Goal: Task Accomplishment & Management: Use online tool/utility

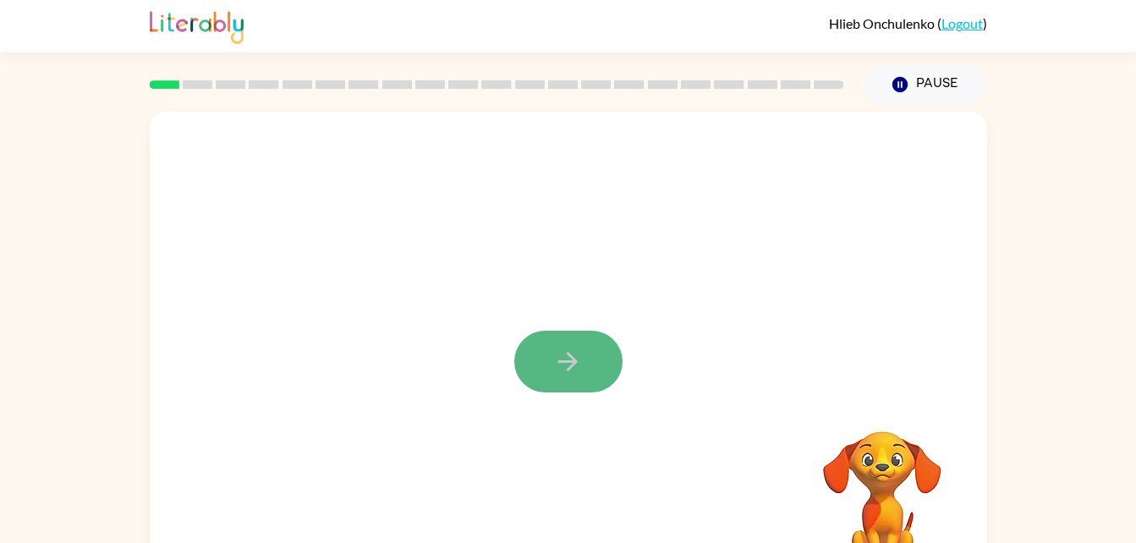
click at [602, 372] on button "button" at bounding box center [568, 362] width 108 height 62
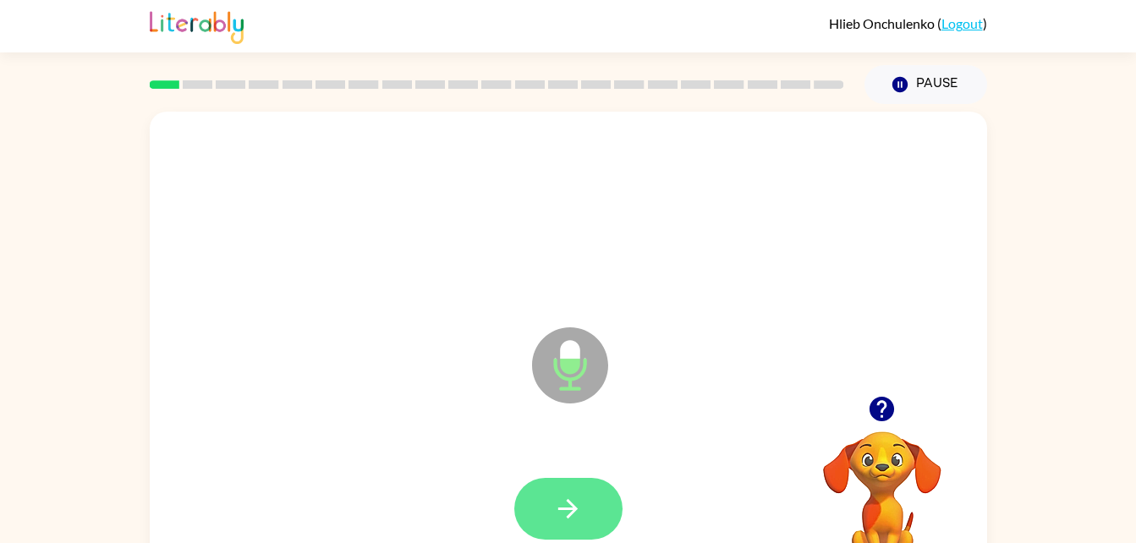
click at [568, 479] on button "button" at bounding box center [568, 509] width 108 height 62
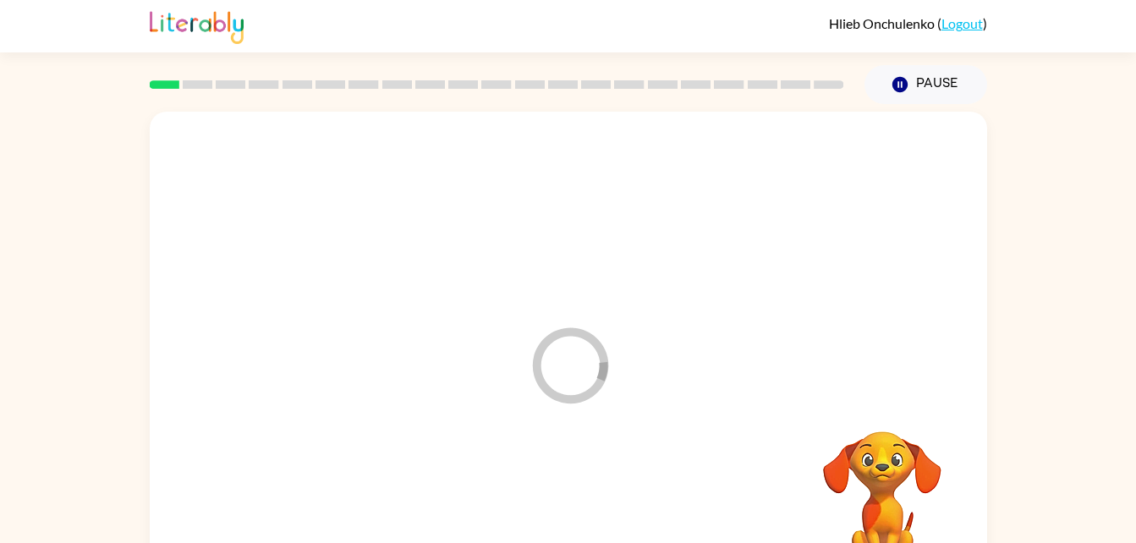
click at [588, 511] on div at bounding box center [568, 509] width 803 height 139
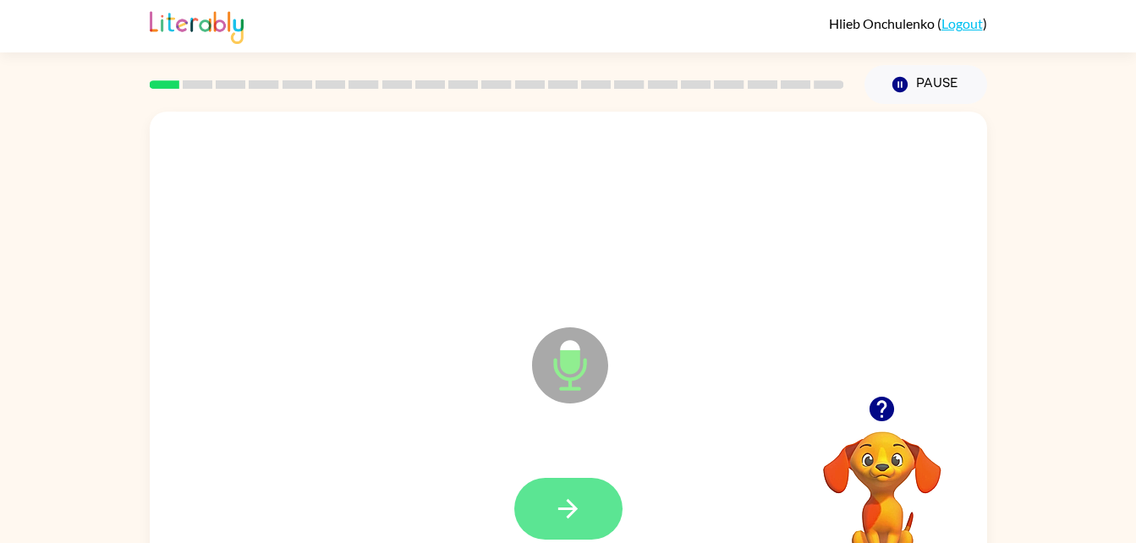
click at [582, 500] on icon "button" at bounding box center [568, 509] width 30 height 30
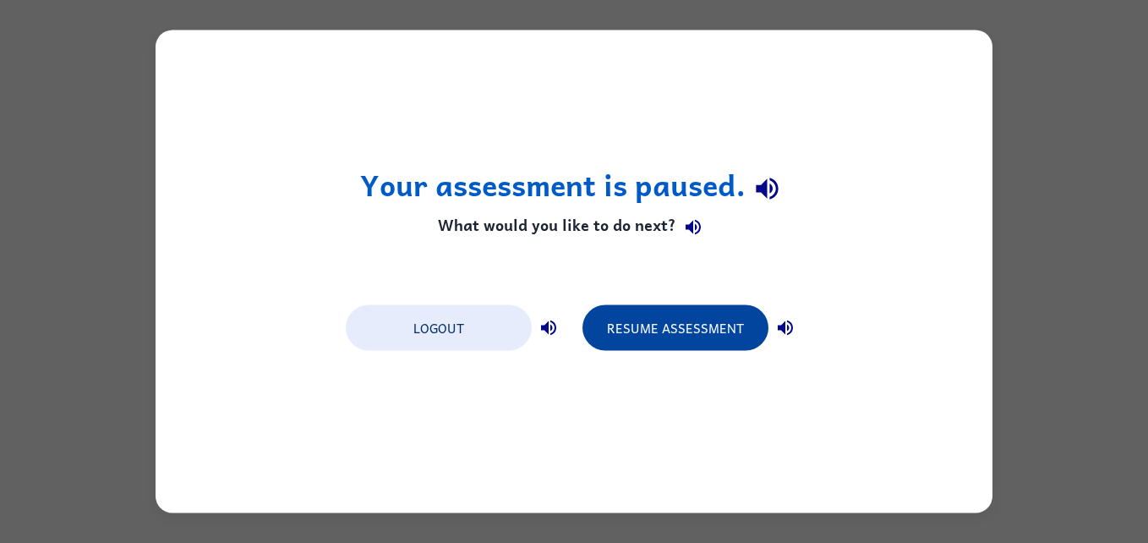
click at [678, 335] on button "Resume Assessment" at bounding box center [676, 328] width 186 height 46
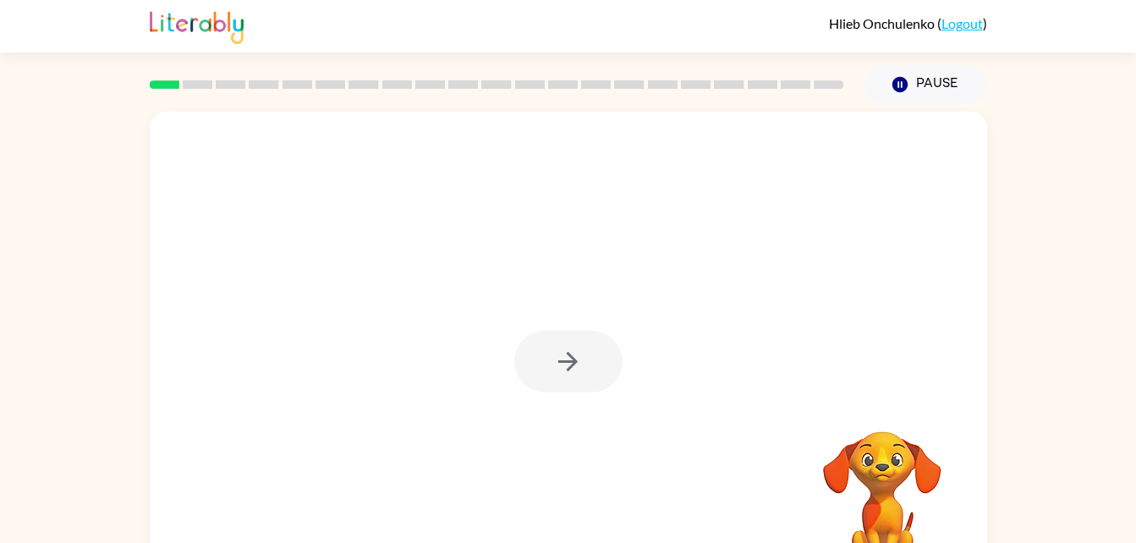
click at [564, 345] on div at bounding box center [568, 362] width 108 height 62
click at [584, 365] on div at bounding box center [568, 362] width 108 height 62
click at [594, 362] on div at bounding box center [568, 362] width 108 height 62
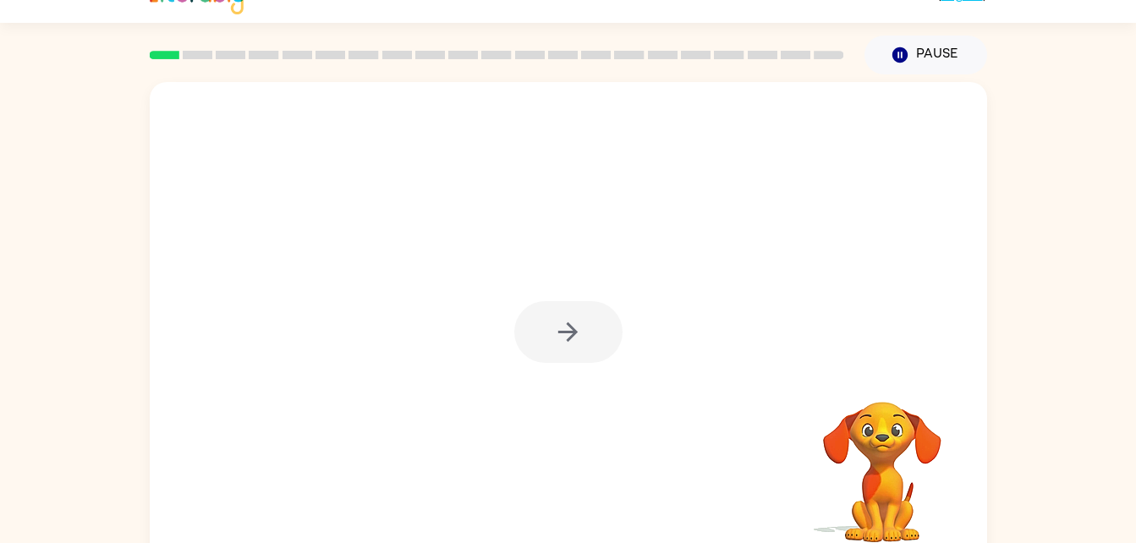
scroll to position [52, 0]
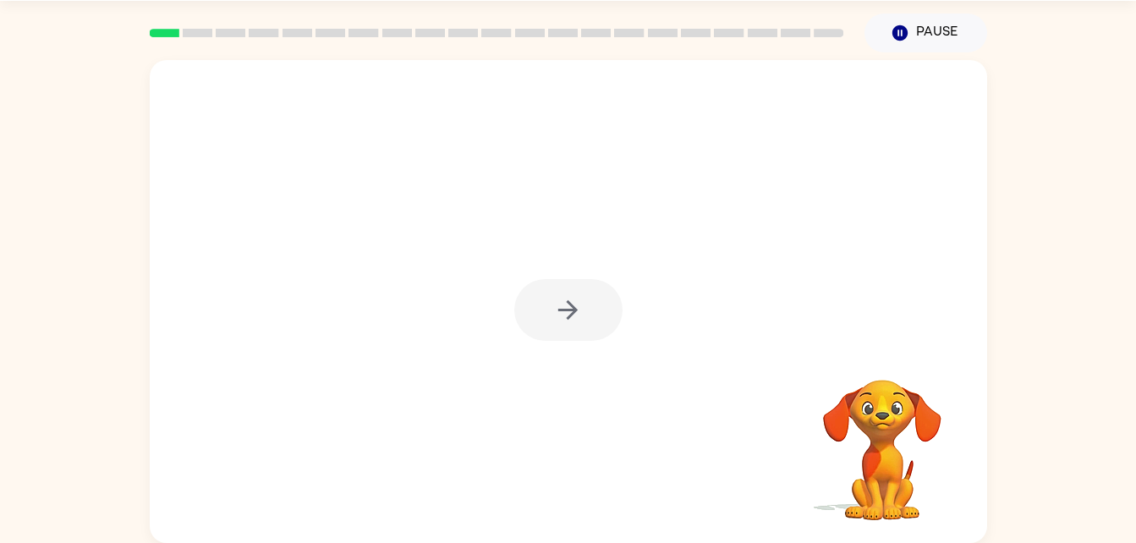
click at [592, 315] on div at bounding box center [568, 310] width 108 height 62
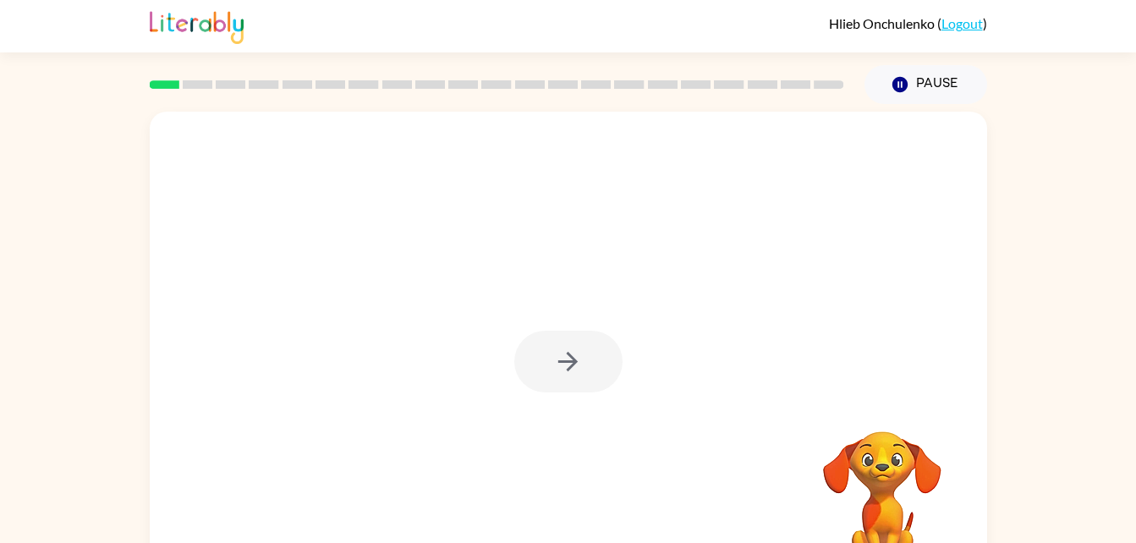
click at [742, 441] on div at bounding box center [568, 353] width 837 height 483
click at [572, 341] on button "button" at bounding box center [568, 362] width 108 height 62
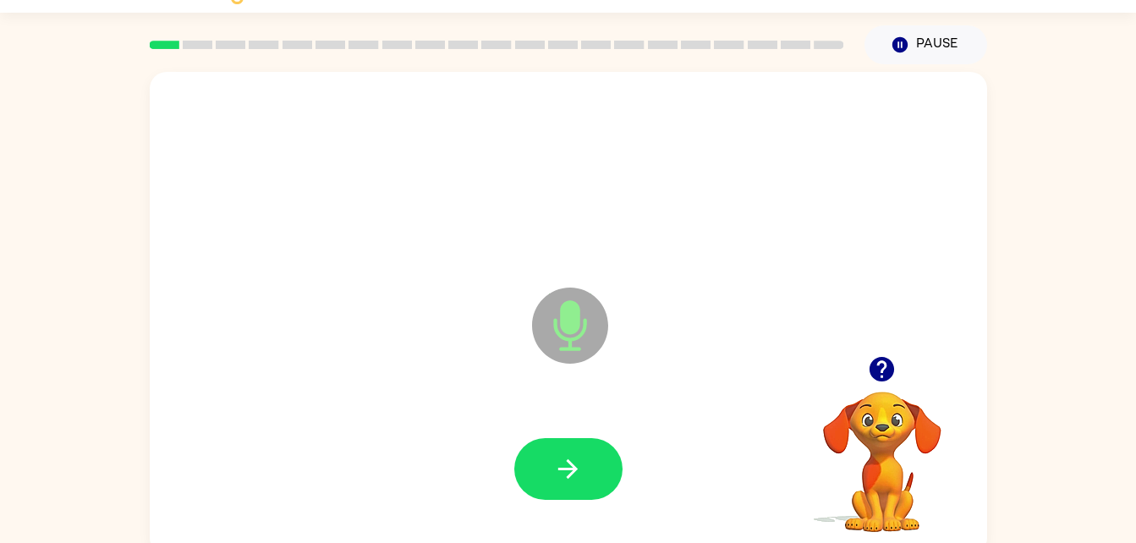
scroll to position [52, 0]
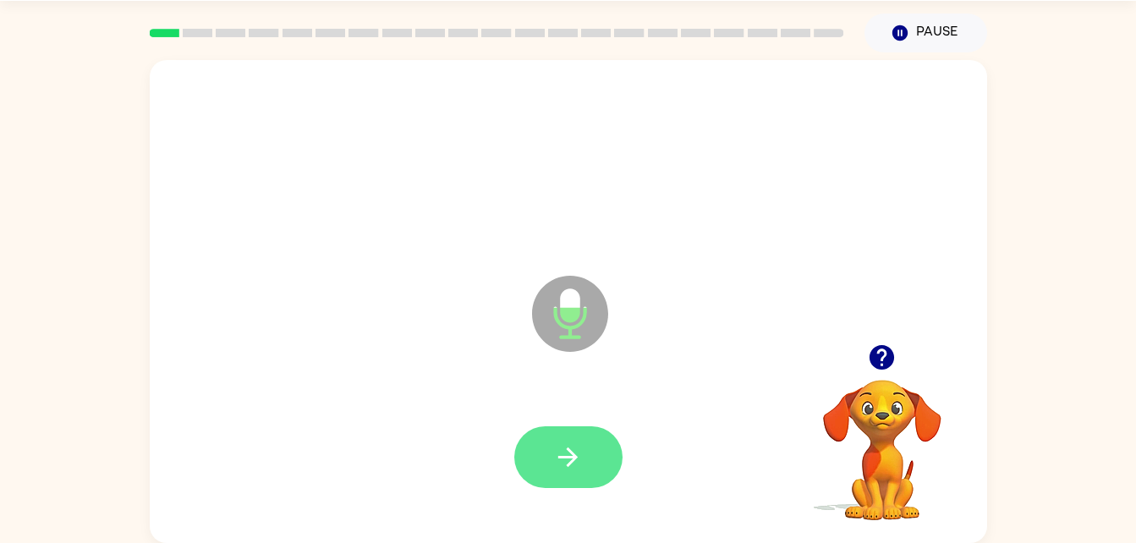
click at [557, 446] on icon "button" at bounding box center [568, 457] width 30 height 30
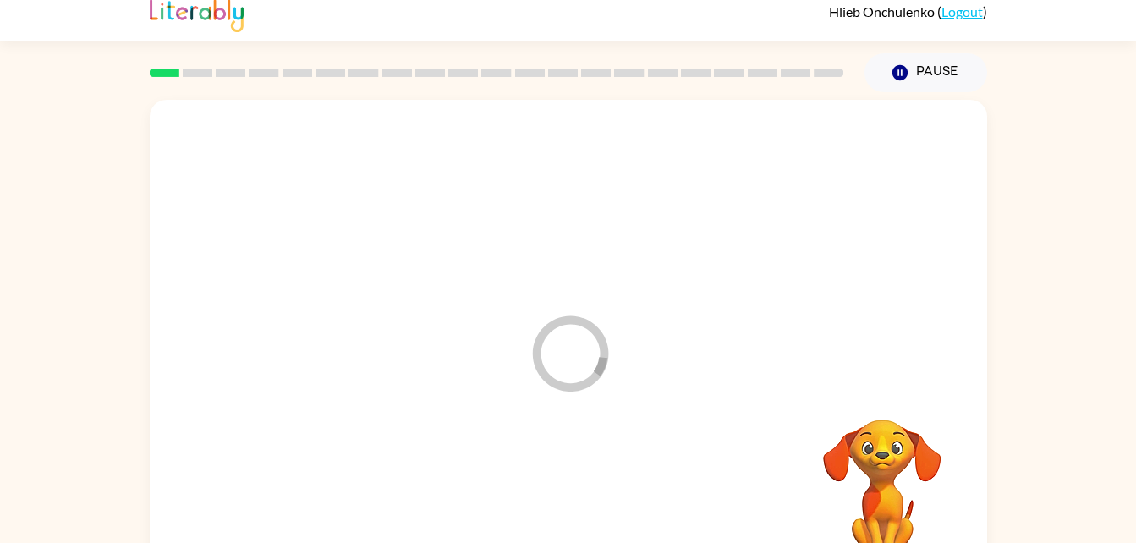
scroll to position [13, 0]
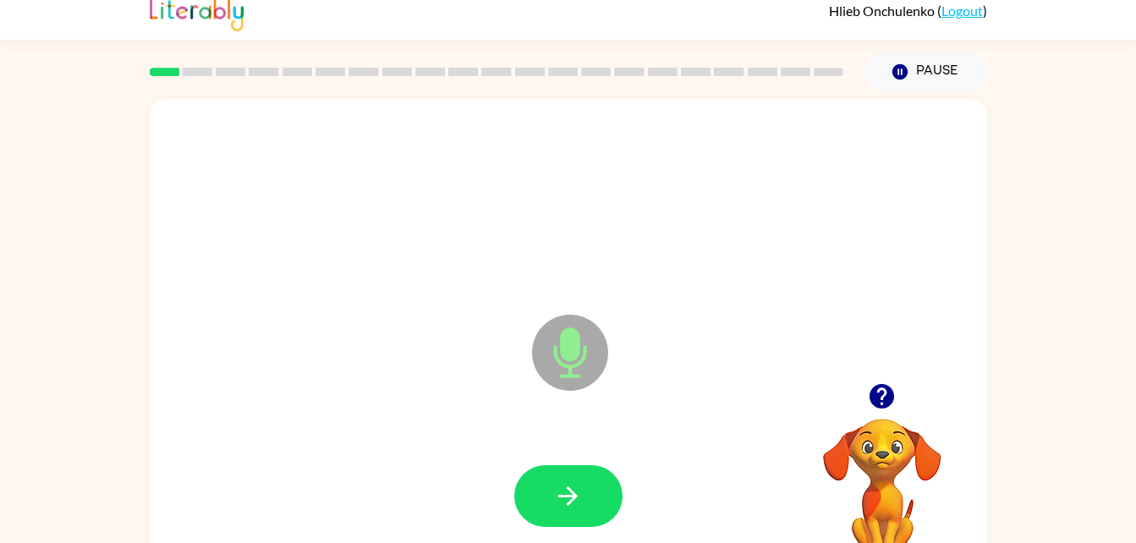
click at [894, 403] on icon "button" at bounding box center [882, 396] width 30 height 30
click at [879, 376] on button "button" at bounding box center [881, 396] width 43 height 43
click at [887, 398] on video "Your browser must support playing .mp4 files to use Literably. Please try using…" at bounding box center [881, 476] width 169 height 169
click at [891, 395] on video "Your browser must support playing .mp4 files to use Literably. Please try using…" at bounding box center [881, 476] width 169 height 169
click at [911, 415] on div at bounding box center [881, 396] width 169 height 43
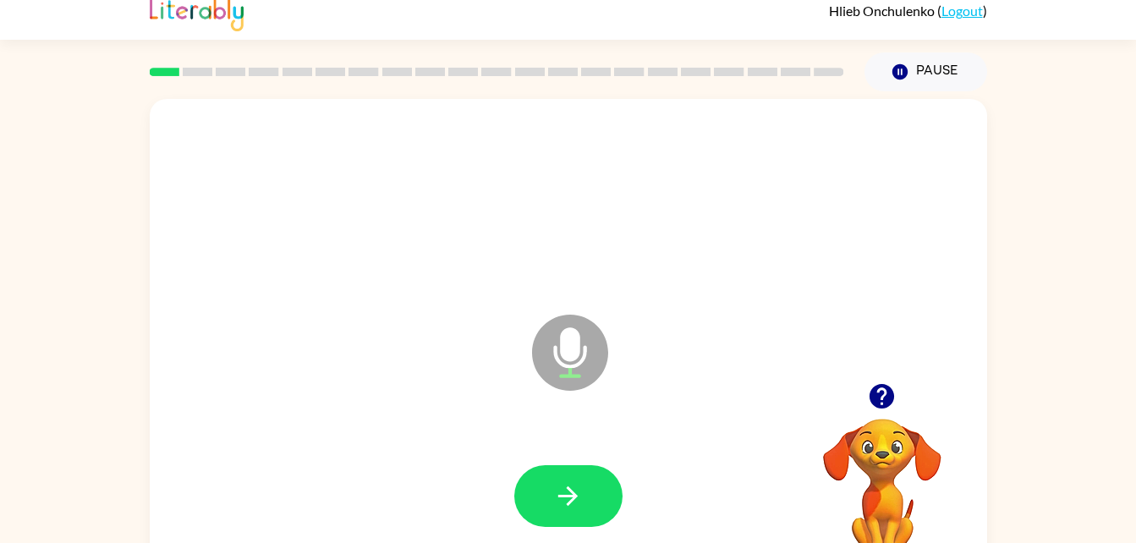
click at [907, 374] on div "Microphone The Microphone is here when it is your turn to talk" at bounding box center [568, 340] width 837 height 483
click at [883, 399] on icon "button" at bounding box center [882, 396] width 30 height 30
click at [878, 389] on icon "button" at bounding box center [881, 396] width 25 height 25
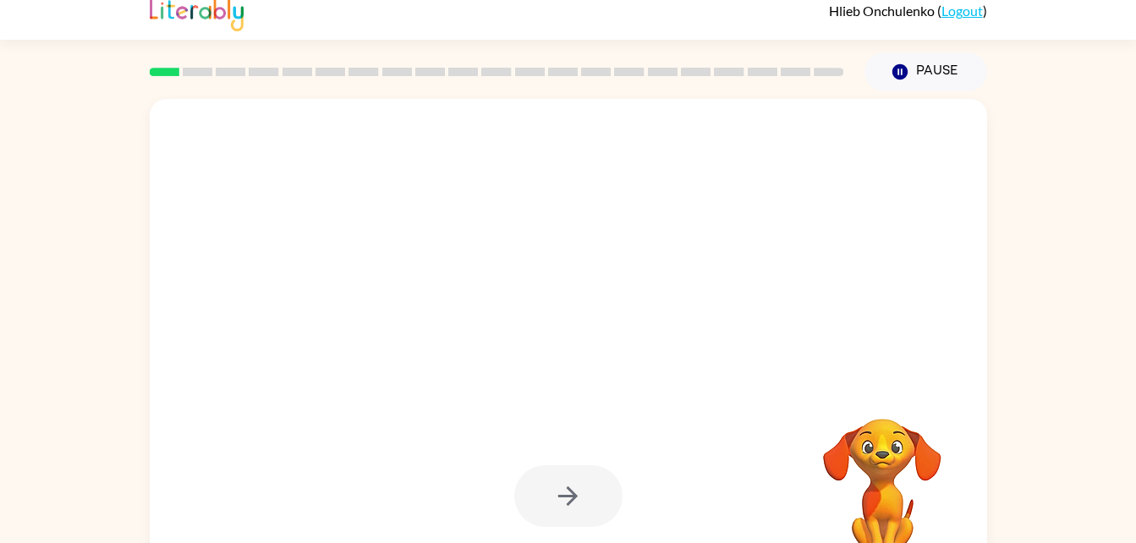
click at [609, 512] on div at bounding box center [568, 496] width 108 height 62
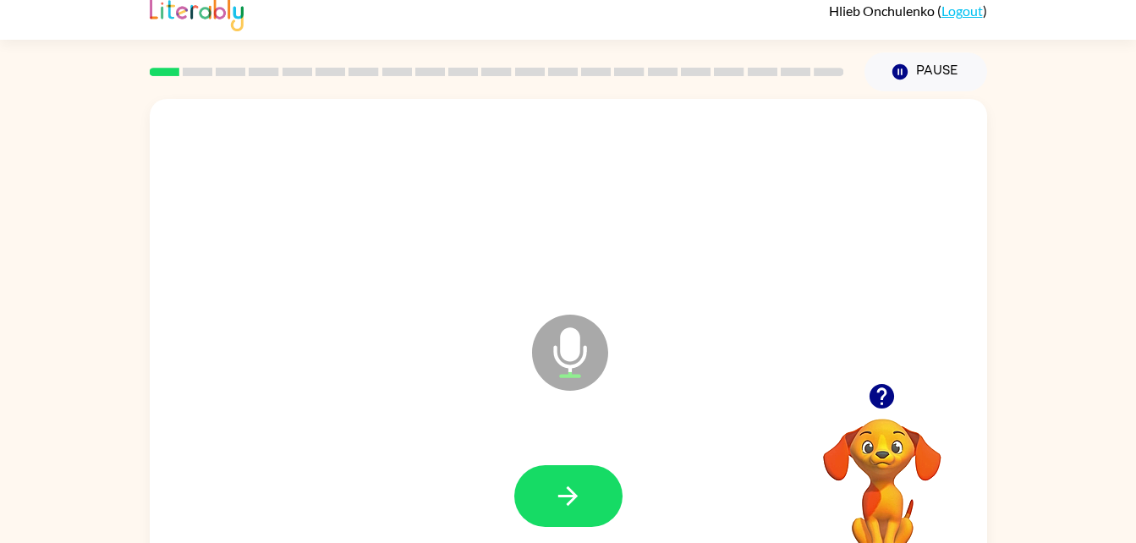
click at [887, 397] on icon "button" at bounding box center [881, 396] width 25 height 25
click at [909, 411] on video "Your browser must support playing .mp4 files to use Literably. Please try using…" at bounding box center [881, 476] width 169 height 169
click at [605, 482] on button "button" at bounding box center [568, 496] width 108 height 62
click at [912, 401] on div at bounding box center [881, 396] width 169 height 43
click at [884, 387] on icon "button" at bounding box center [881, 396] width 25 height 25
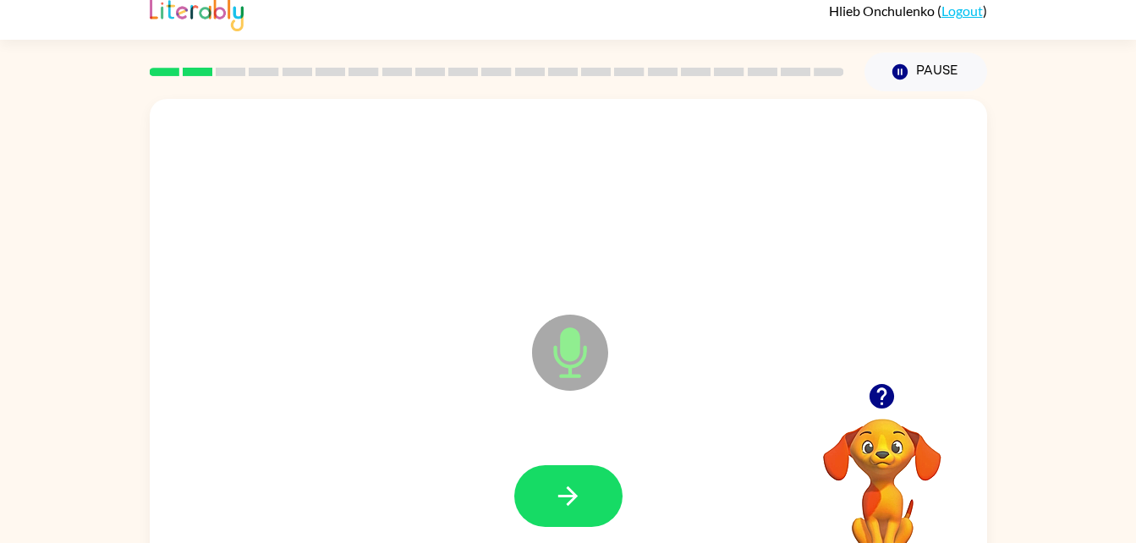
click at [877, 436] on video "Your browser must support playing .mp4 files to use Literably. Please try using…" at bounding box center [881, 476] width 169 height 169
click at [884, 407] on icon "button" at bounding box center [881, 396] width 25 height 25
click at [880, 401] on icon "button" at bounding box center [881, 396] width 25 height 25
click at [885, 393] on icon "button" at bounding box center [882, 396] width 30 height 30
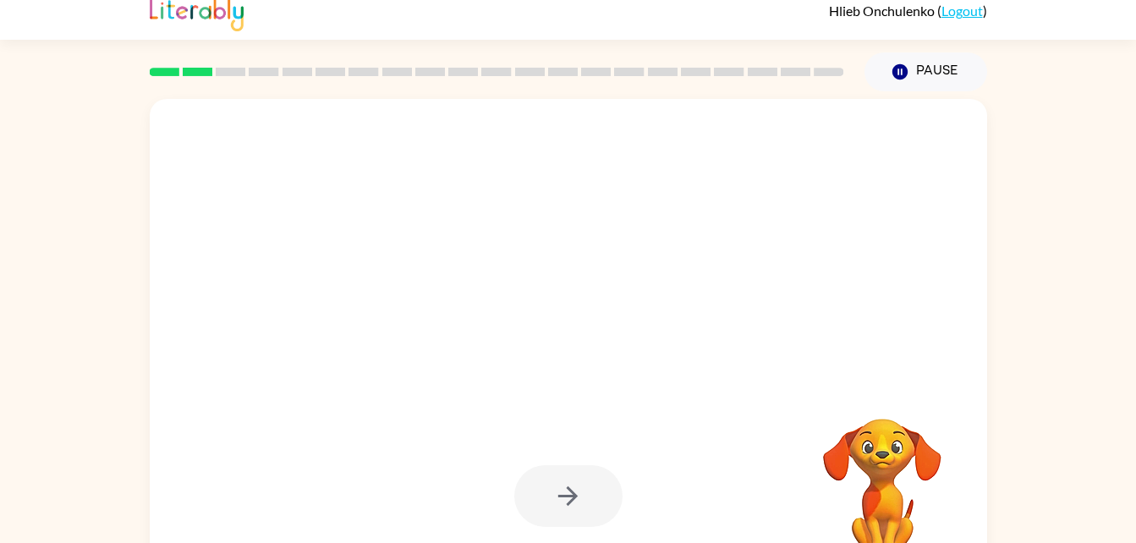
click at [567, 503] on div at bounding box center [568, 496] width 108 height 62
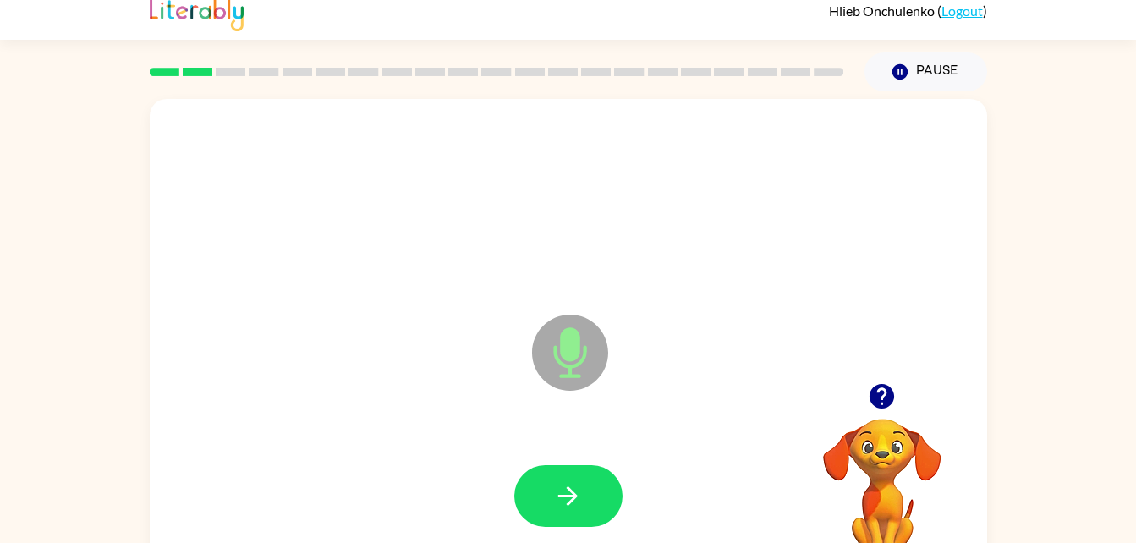
click at [880, 396] on icon "button" at bounding box center [881, 396] width 25 height 25
click at [884, 402] on icon "button" at bounding box center [881, 396] width 25 height 25
click at [882, 401] on video "Your browser must support playing .mp4 files to use Literably. Please try using…" at bounding box center [881, 476] width 169 height 169
click at [878, 408] on video "Your browser must support playing .mp4 files to use Literably. Please try using…" at bounding box center [881, 476] width 169 height 169
click at [890, 404] on video "Your browser must support playing .mp4 files to use Literably. Please try using…" at bounding box center [881, 476] width 169 height 169
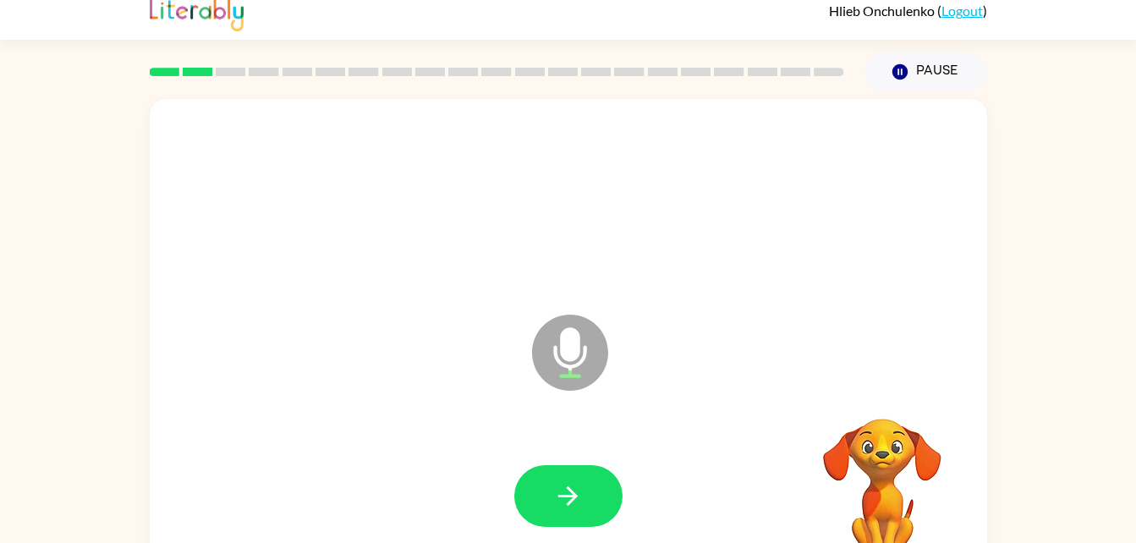
click at [884, 410] on video "Your browser must support playing .mp4 files to use Literably. Please try using…" at bounding box center [881, 476] width 169 height 169
click at [890, 408] on video "Your browser must support playing .mp4 files to use Literably. Please try using…" at bounding box center [881, 476] width 169 height 169
click at [888, 410] on video "Your browser must support playing .mp4 files to use Literably. Please try using…" at bounding box center [881, 476] width 169 height 169
click at [887, 408] on video "Your browser must support playing .mp4 files to use Literably. Please try using…" at bounding box center [881, 476] width 169 height 169
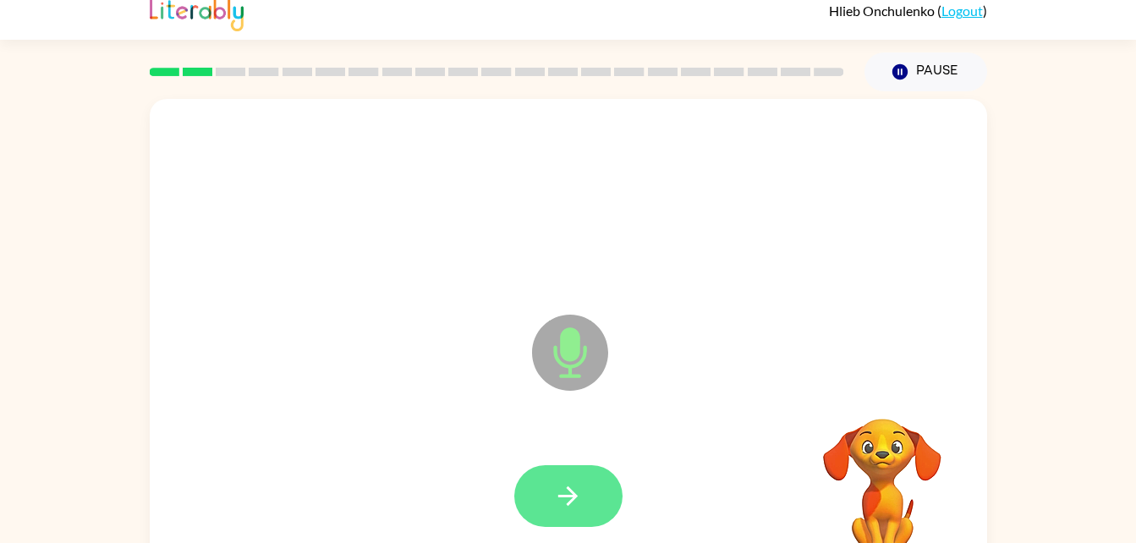
click at [570, 509] on icon "button" at bounding box center [568, 496] width 30 height 30
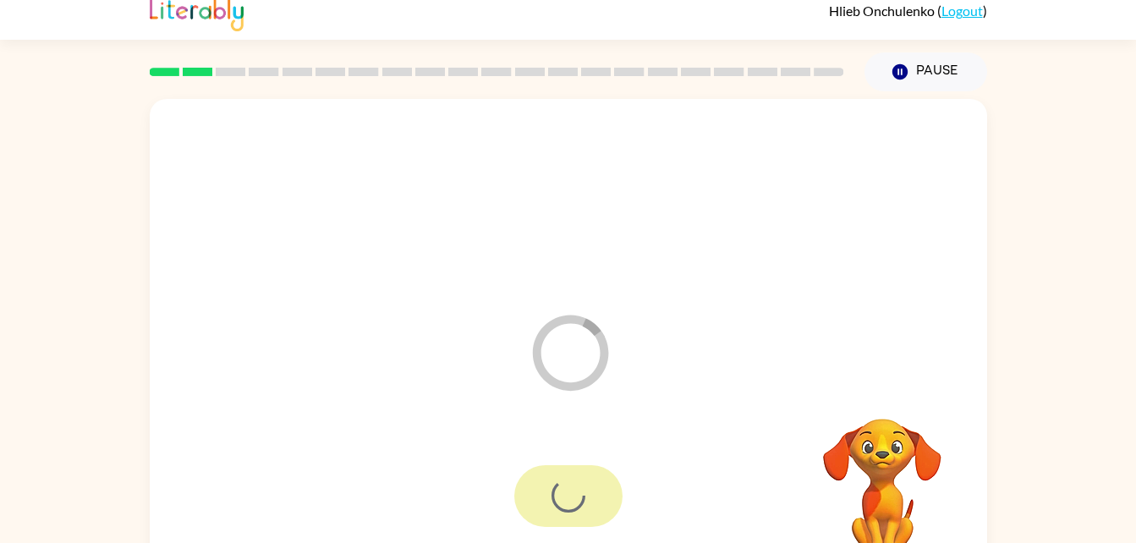
click at [873, 415] on video "Your browser must support playing .mp4 files to use Literably. Please try using…" at bounding box center [881, 476] width 169 height 169
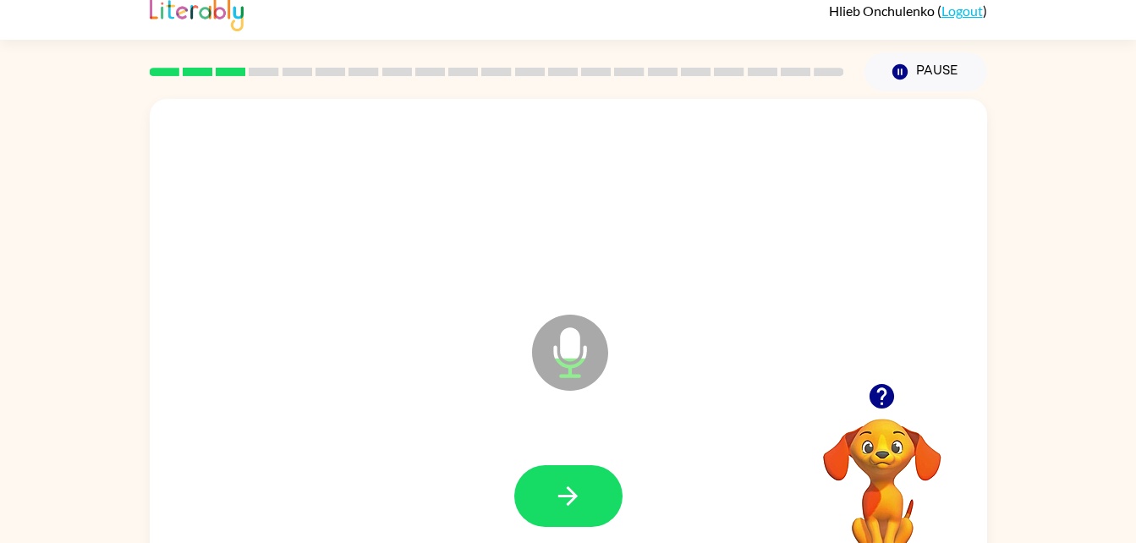
click at [872, 400] on icon "button" at bounding box center [881, 396] width 25 height 25
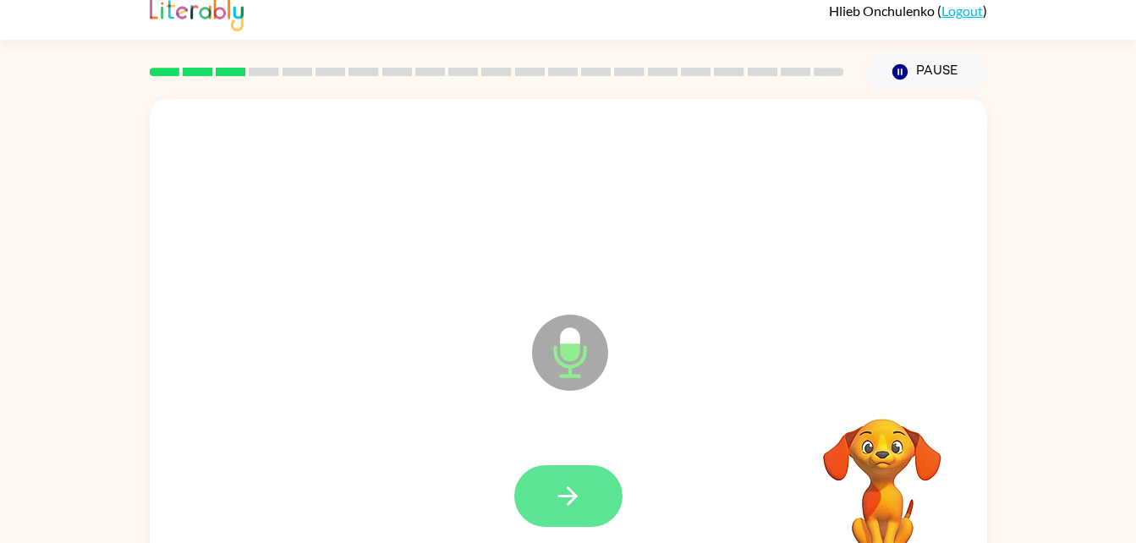
click at [571, 505] on icon "button" at bounding box center [568, 496] width 30 height 30
click at [572, 484] on div at bounding box center [568, 496] width 803 height 139
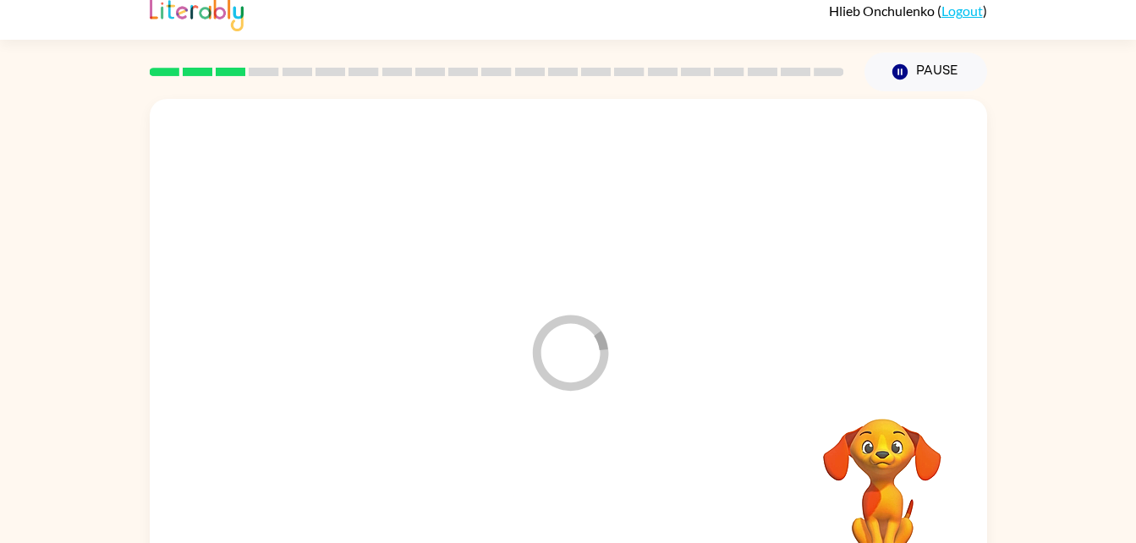
click at [880, 406] on video "Your browser must support playing .mp4 files to use Literably. Please try using…" at bounding box center [881, 476] width 169 height 169
click at [584, 502] on div at bounding box center [568, 496] width 803 height 139
click at [573, 490] on div at bounding box center [568, 496] width 803 height 139
click at [897, 393] on video "Your browser must support playing .mp4 files to use Literably. Please try using…" at bounding box center [881, 476] width 169 height 169
click at [899, 396] on video "Your browser must support playing .mp4 files to use Literably. Please try using…" at bounding box center [881, 476] width 169 height 169
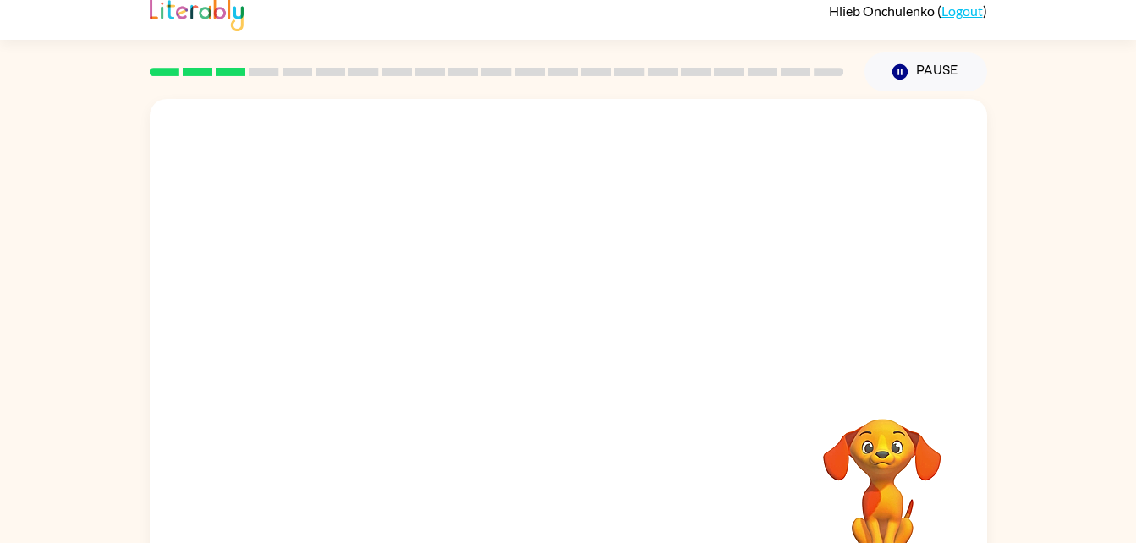
click at [918, 379] on div at bounding box center [568, 349] width 803 height 139
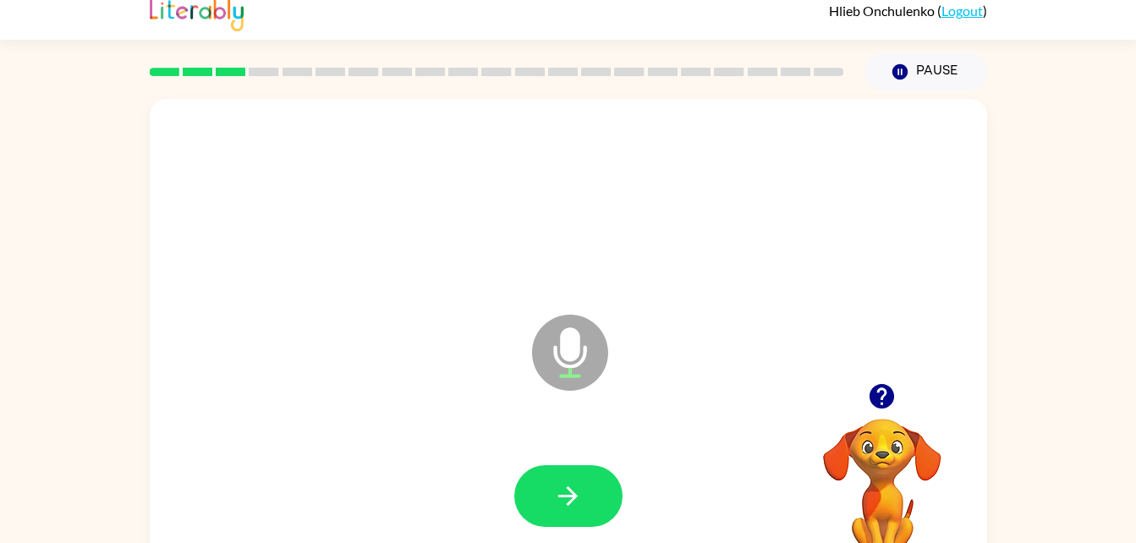
click at [838, 57] on div at bounding box center [497, 71] width 715 height 59
click at [711, 67] on div at bounding box center [497, 71] width 715 height 59
click at [704, 52] on div at bounding box center [497, 71] width 715 height 59
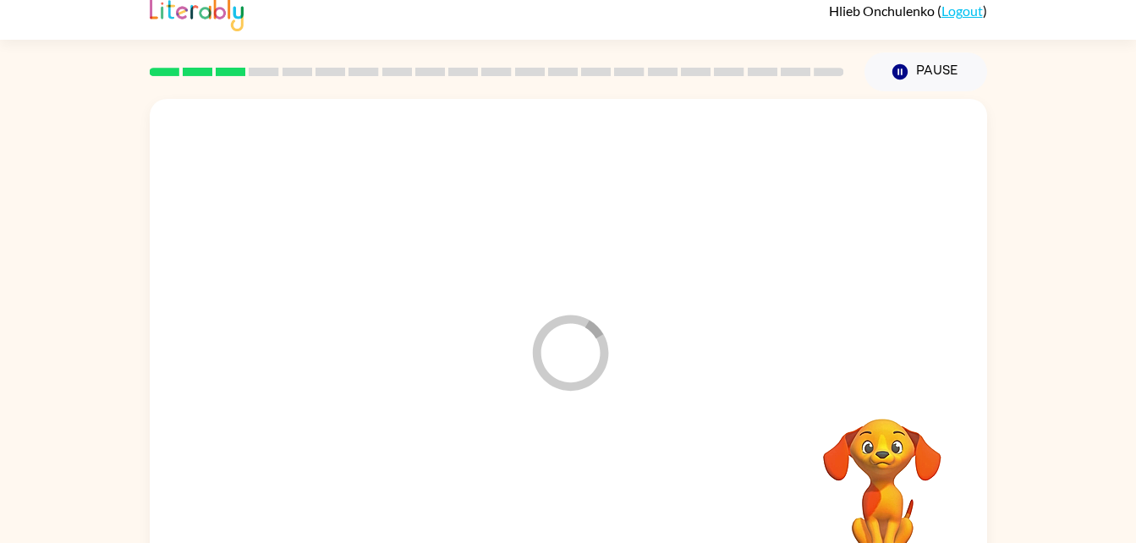
click at [653, 72] on rect at bounding box center [663, 72] width 30 height 8
click at [640, 71] on rect at bounding box center [629, 72] width 30 height 8
click at [638, 68] on icon at bounding box center [629, 72] width 30 height 8
click at [608, 73] on rect at bounding box center [596, 72] width 30 height 8
click at [602, 73] on rect at bounding box center [596, 72] width 30 height 8
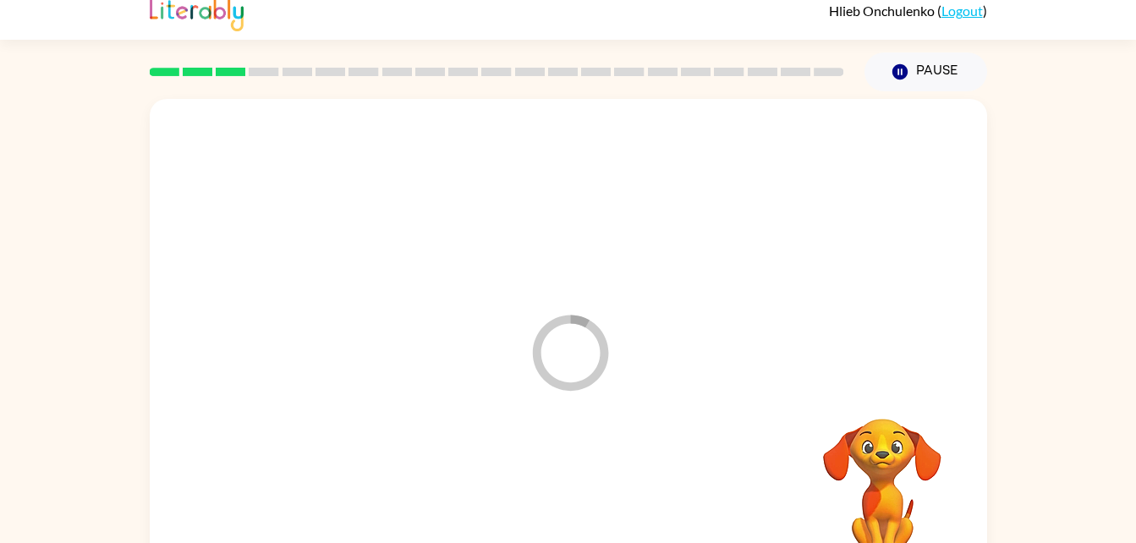
click at [605, 73] on rect at bounding box center [596, 72] width 30 height 8
click at [862, 462] on video "Your browser must support playing .mp4 files to use Literably. Please try using…" at bounding box center [881, 476] width 169 height 169
click at [879, 479] on video "Your browser must support playing .mp4 files to use Literably. Please try using…" at bounding box center [881, 476] width 169 height 169
click at [885, 484] on video "Your browser must support playing .mp4 files to use Literably. Please try using…" at bounding box center [881, 476] width 169 height 169
click at [868, 500] on video "Your browser must support playing .mp4 files to use Literably. Please try using…" at bounding box center [881, 476] width 169 height 169
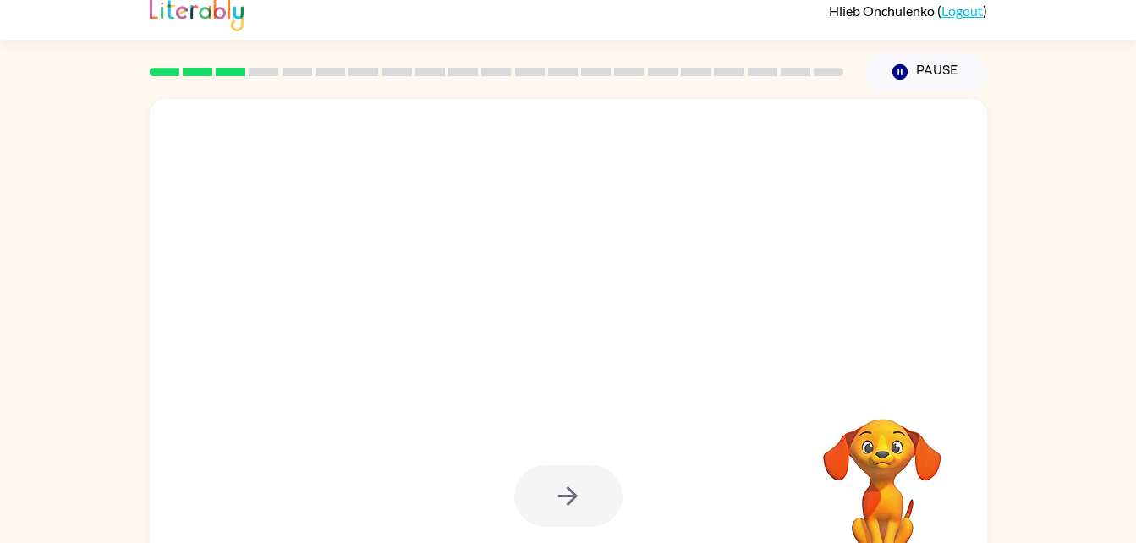
click at [880, 502] on video "Your browser must support playing .mp4 files to use Literably. Please try using…" at bounding box center [881, 476] width 169 height 169
click at [875, 493] on video "Your browser must support playing .mp4 files to use Literably. Please try using…" at bounding box center [881, 476] width 169 height 169
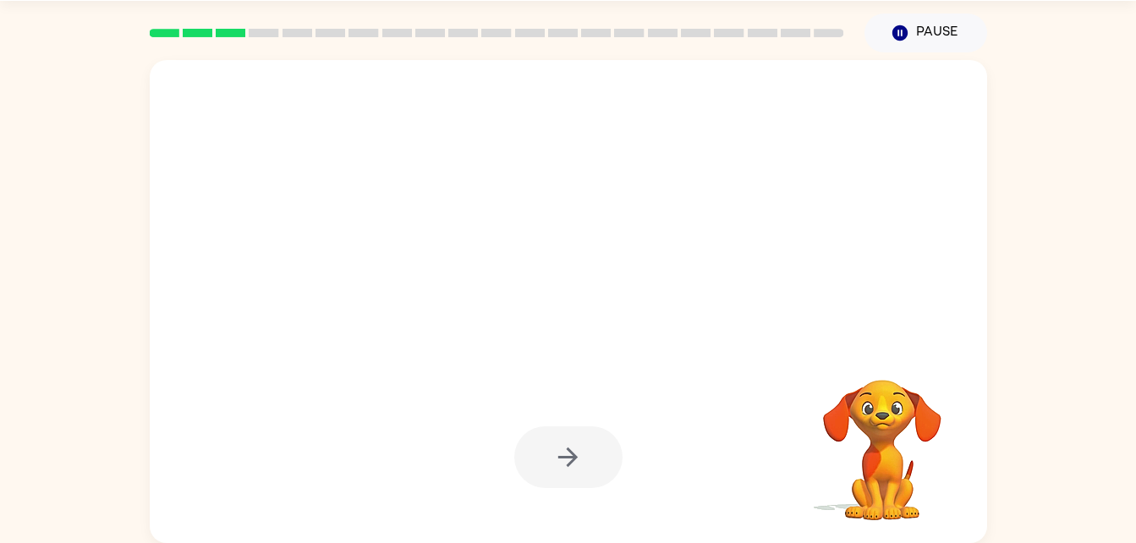
click at [873, 463] on video "Your browser must support playing .mp4 files to use Literably. Please try using…" at bounding box center [881, 437] width 169 height 169
click at [877, 467] on video "Your browser must support playing .mp4 files to use Literably. Please try using…" at bounding box center [881, 437] width 169 height 169
click at [880, 462] on video "Your browser must support playing .mp4 files to use Literably. Please try using…" at bounding box center [881, 437] width 169 height 169
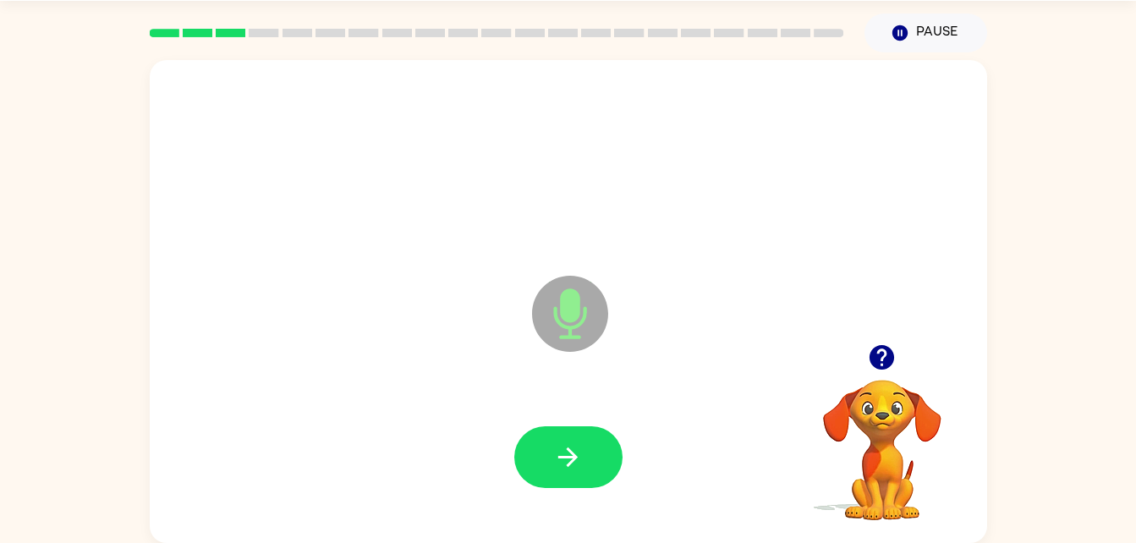
click at [886, 359] on icon "button" at bounding box center [881, 357] width 25 height 25
click at [881, 368] on icon "button" at bounding box center [881, 357] width 25 height 25
click at [887, 364] on icon "button" at bounding box center [881, 357] width 25 height 25
click at [886, 359] on icon "button" at bounding box center [881, 357] width 25 height 25
click at [842, 326] on div "Microphone The Microphone is here when it is your turn to talk" at bounding box center [568, 301] width 837 height 483
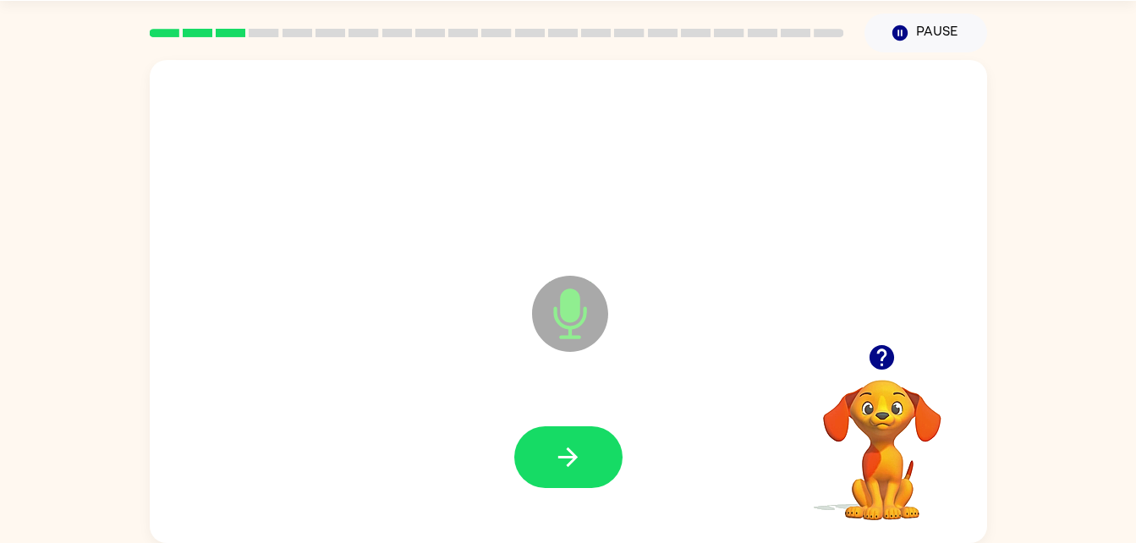
click at [880, 358] on icon "button" at bounding box center [881, 357] width 25 height 25
click at [885, 359] on video "Your browser must support playing .mp4 files to use Literably. Please try using…" at bounding box center [881, 437] width 169 height 169
click at [890, 359] on video "Your browser must support playing .mp4 files to use Literably. Please try using…" at bounding box center [881, 437] width 169 height 169
click at [910, 360] on video "Your browser must support playing .mp4 files to use Literably. Please try using…" at bounding box center [881, 437] width 169 height 169
click at [899, 357] on video "Your browser must support playing .mp4 files to use Literably. Please try using…" at bounding box center [881, 437] width 169 height 169
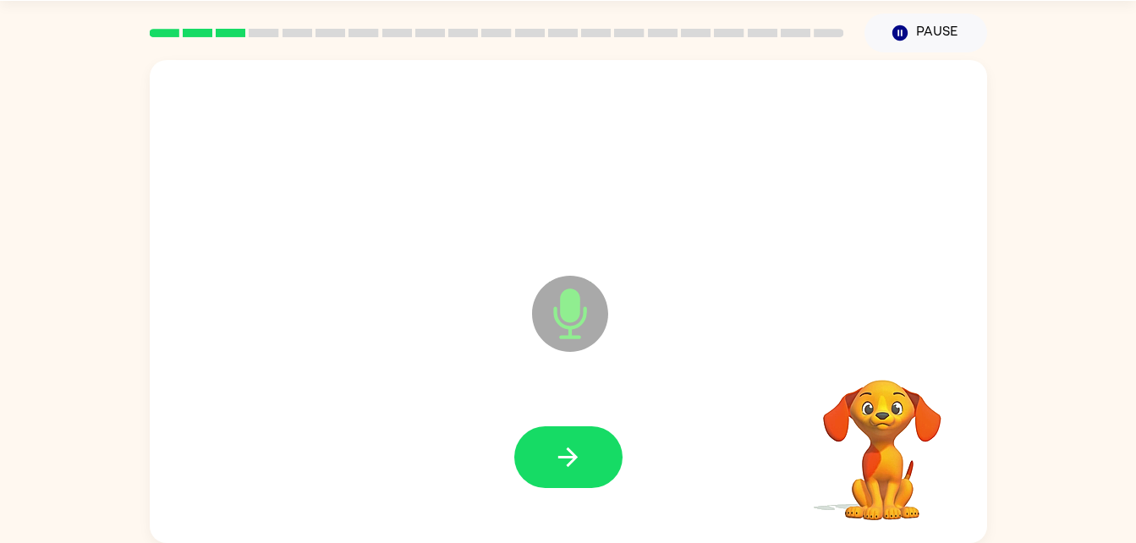
click at [885, 356] on video "Your browser must support playing .mp4 files to use Literably. Please try using…" at bounding box center [881, 437] width 169 height 169
click at [886, 357] on video "Your browser must support playing .mp4 files to use Literably. Please try using…" at bounding box center [881, 437] width 169 height 169
click at [875, 364] on video "Your browser must support playing .mp4 files to use Literably. Please try using…" at bounding box center [881, 437] width 169 height 169
click at [901, 356] on video "Your browser must support playing .mp4 files to use Literably. Please try using…" at bounding box center [881, 437] width 169 height 169
click at [892, 353] on video "Your browser must support playing .mp4 files to use Literably. Please try using…" at bounding box center [881, 437] width 169 height 169
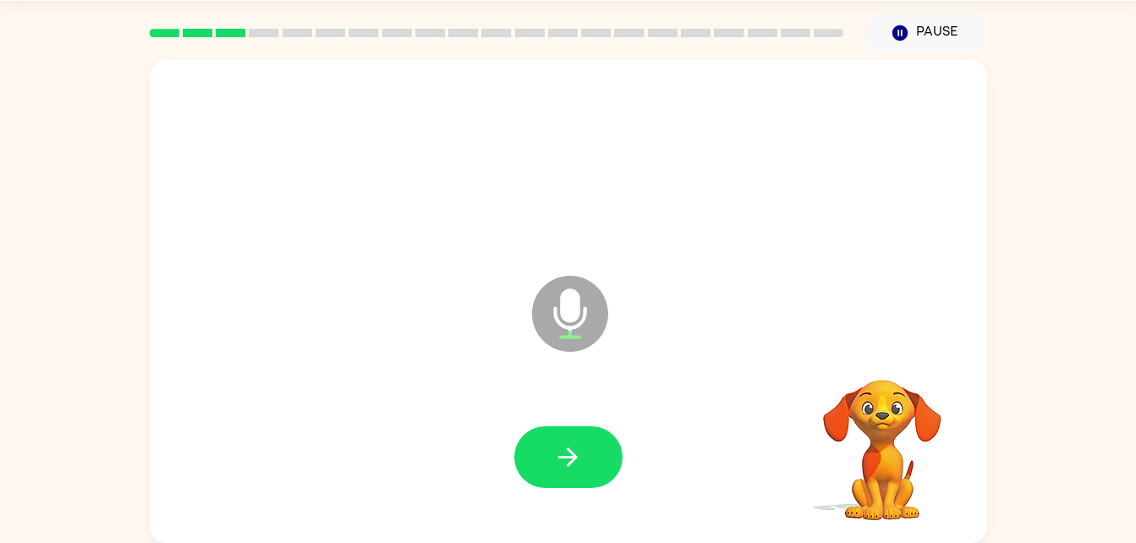
click at [877, 355] on video "Your browser must support playing .mp4 files to use Literably. Please try using…" at bounding box center [881, 437] width 169 height 169
click at [600, 387] on icon "Microphone The Microphone is here when it is your turn to talk" at bounding box center [655, 334] width 254 height 127
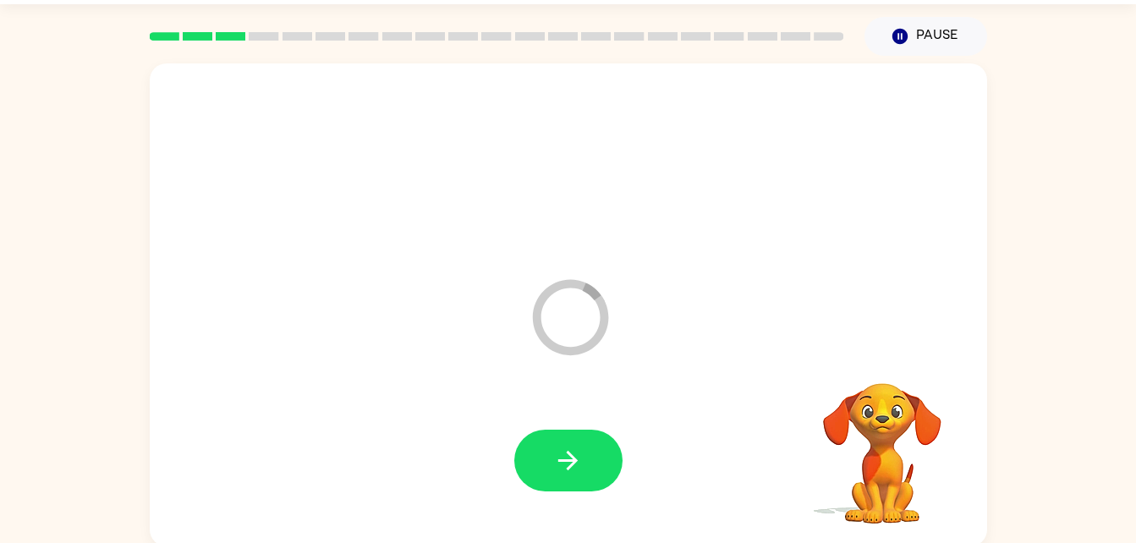
scroll to position [47, 0]
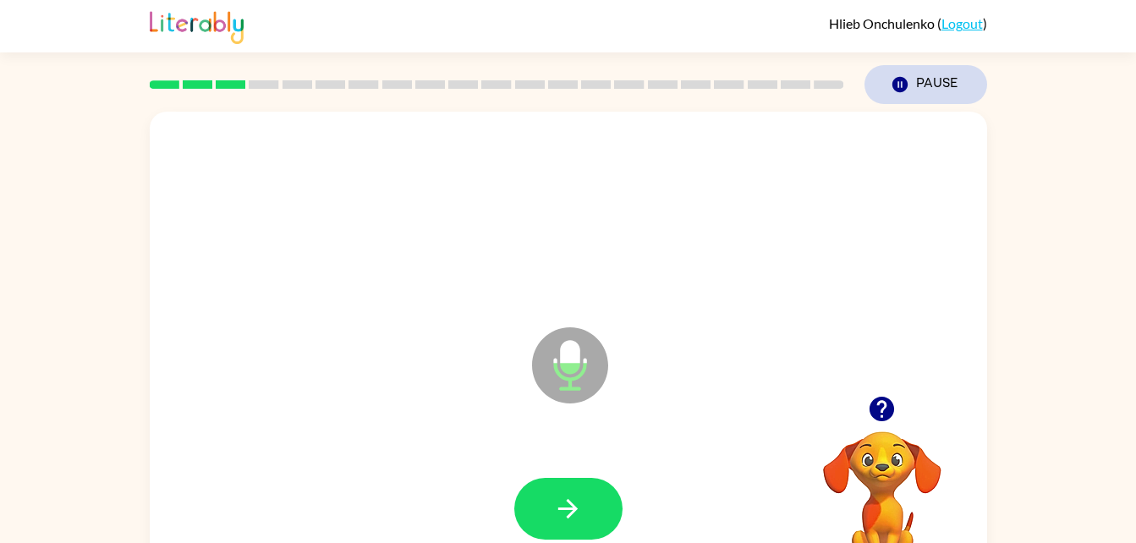
click at [934, 97] on button "Pause Pause" at bounding box center [925, 84] width 123 height 39
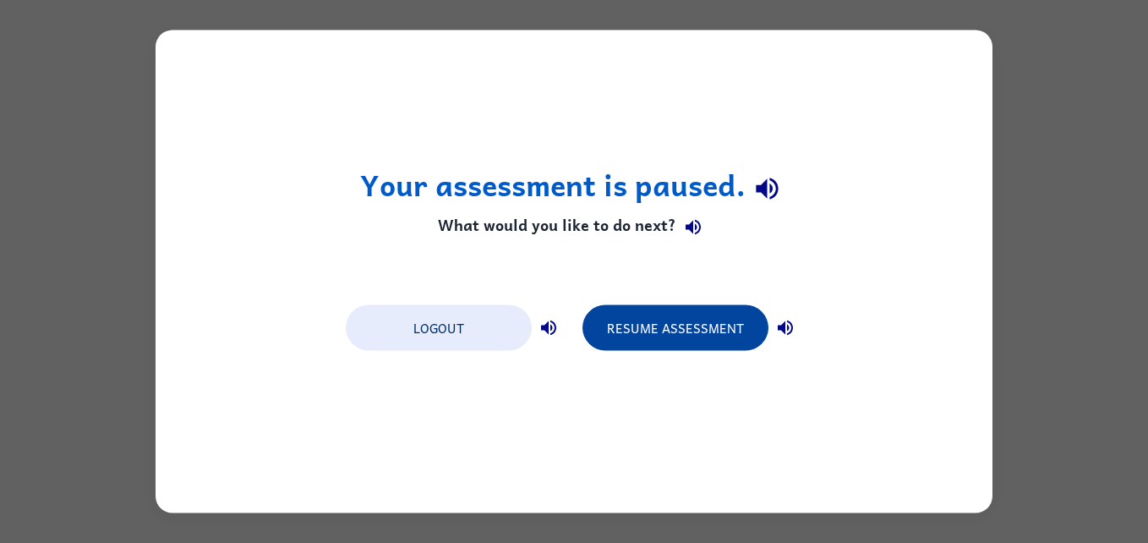
click at [654, 321] on button "Resume Assessment" at bounding box center [676, 328] width 186 height 46
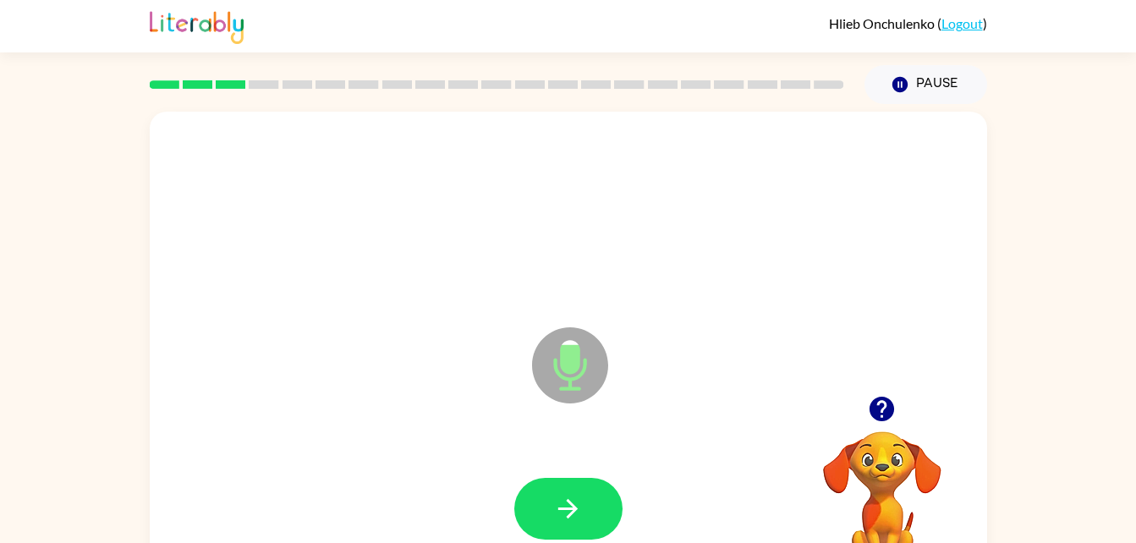
click at [888, 399] on icon "button" at bounding box center [881, 409] width 25 height 25
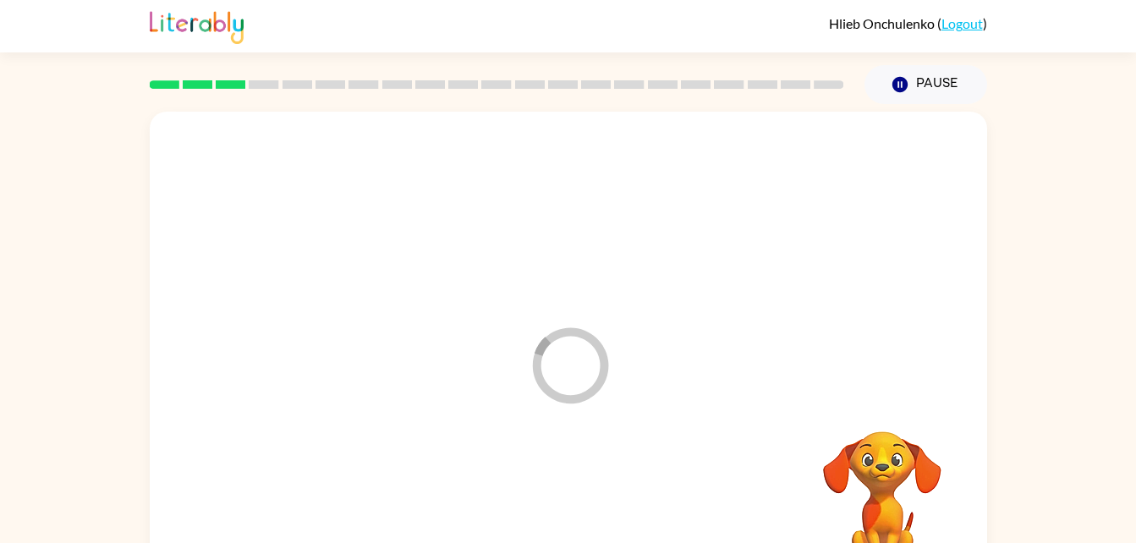
click at [881, 416] on video "Your browser must support playing .mp4 files to use Literably. Please try using…" at bounding box center [881, 489] width 169 height 169
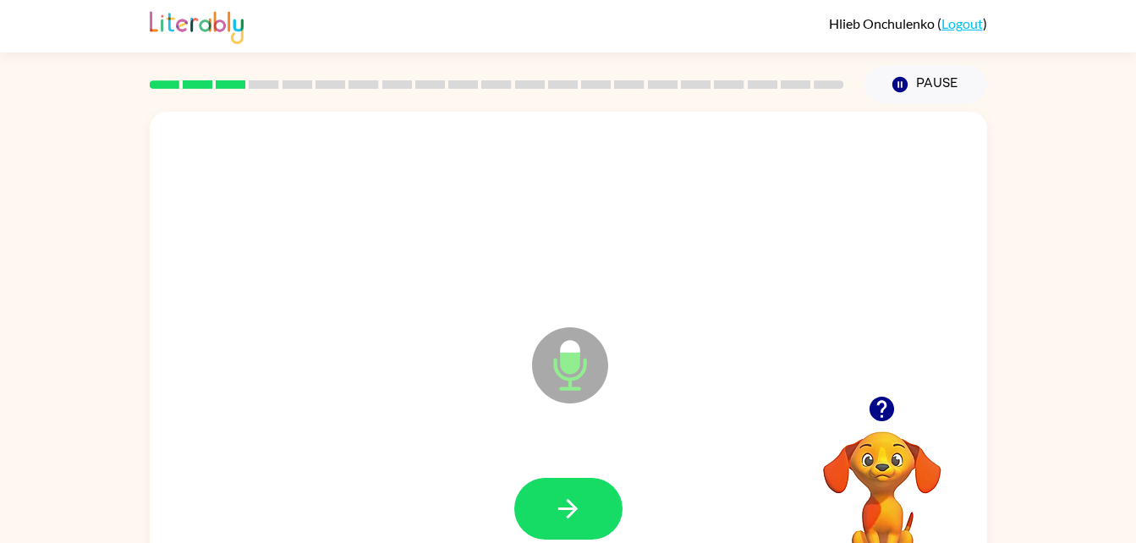
click at [881, 413] on icon "button" at bounding box center [882, 409] width 30 height 30
click at [885, 413] on icon "button" at bounding box center [881, 409] width 25 height 25
click at [886, 411] on icon "button" at bounding box center [881, 409] width 25 height 25
click at [881, 413] on icon "button" at bounding box center [882, 409] width 30 height 30
click at [908, 375] on div "Microphone The Microphone is here when it is your turn to talk" at bounding box center [568, 353] width 837 height 483
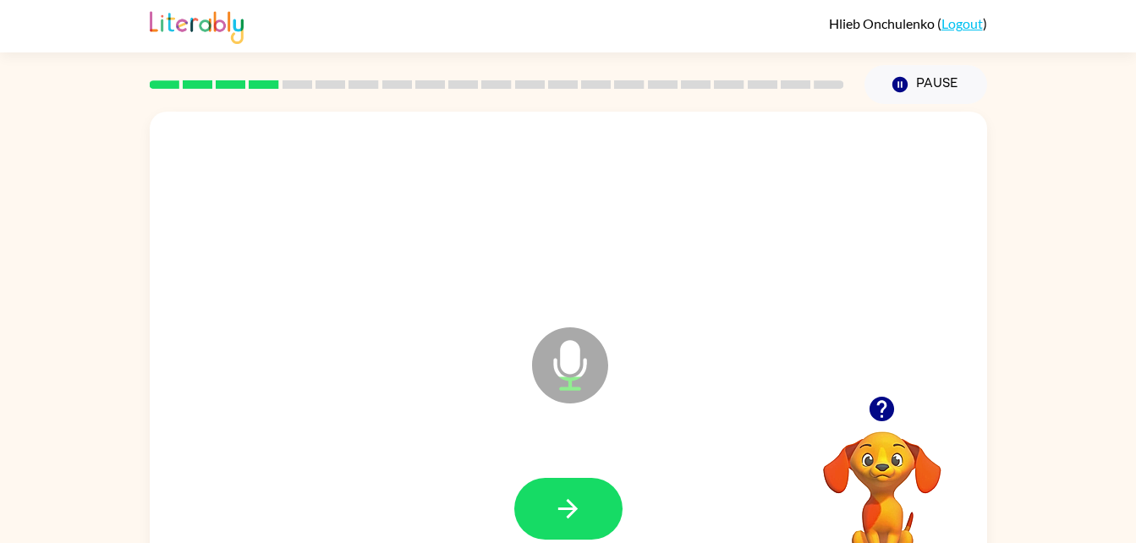
click at [886, 405] on icon "button" at bounding box center [882, 409] width 30 height 30
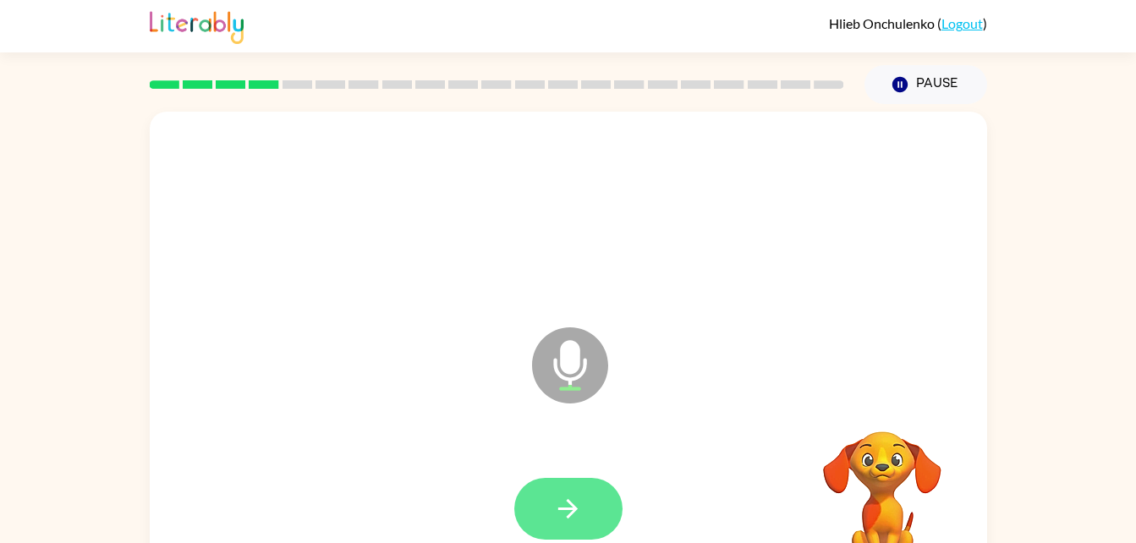
click at [611, 493] on button "button" at bounding box center [568, 509] width 108 height 62
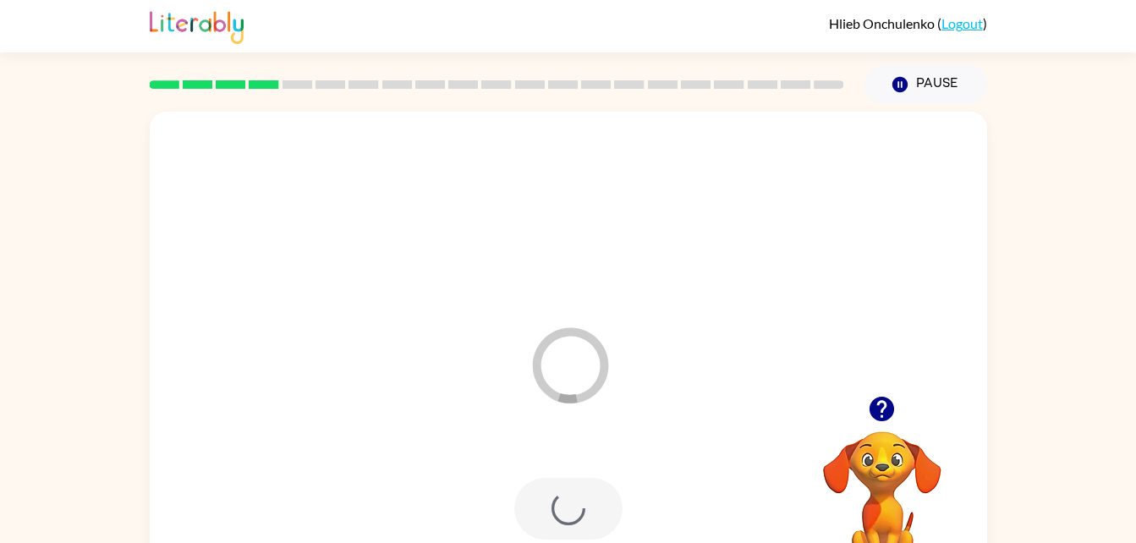
click at [879, 403] on icon "button" at bounding box center [882, 409] width 30 height 30
click at [882, 404] on icon "button" at bounding box center [881, 409] width 25 height 25
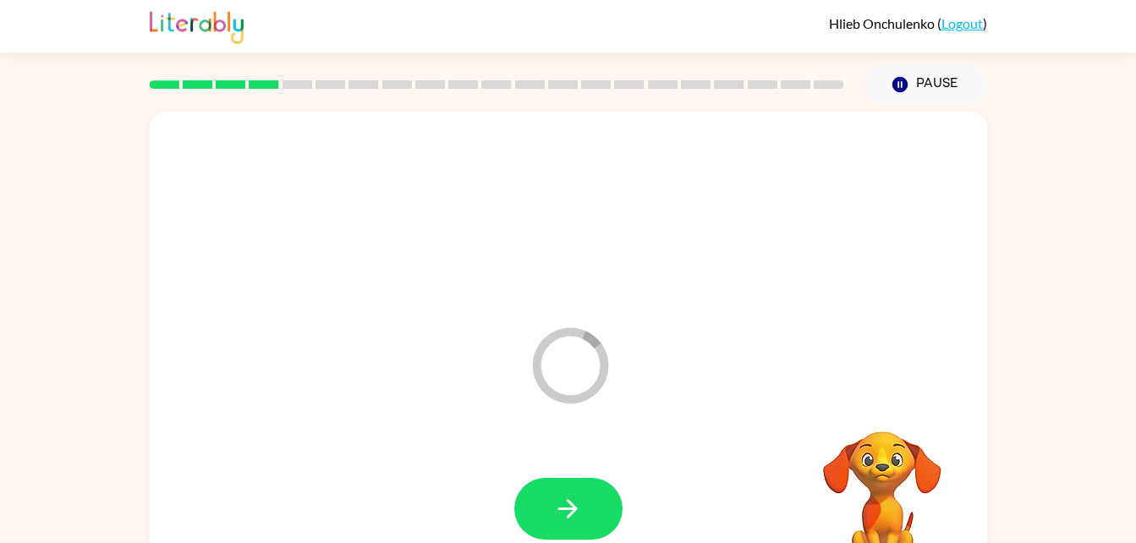
click at [889, 407] on video "Your browser must support playing .mp4 files to use Literably. Please try using…" at bounding box center [881, 489] width 169 height 169
click at [887, 427] on video "Your browser must support playing .mp4 files to use Literably. Please try using…" at bounding box center [881, 489] width 169 height 169
click at [886, 406] on icon "button" at bounding box center [882, 409] width 30 height 30
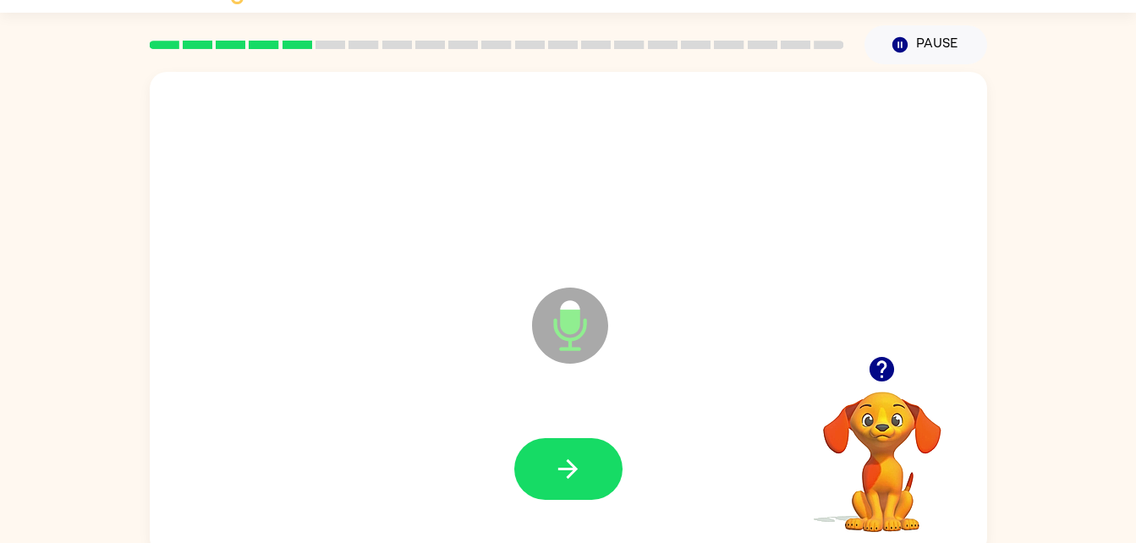
scroll to position [45, 0]
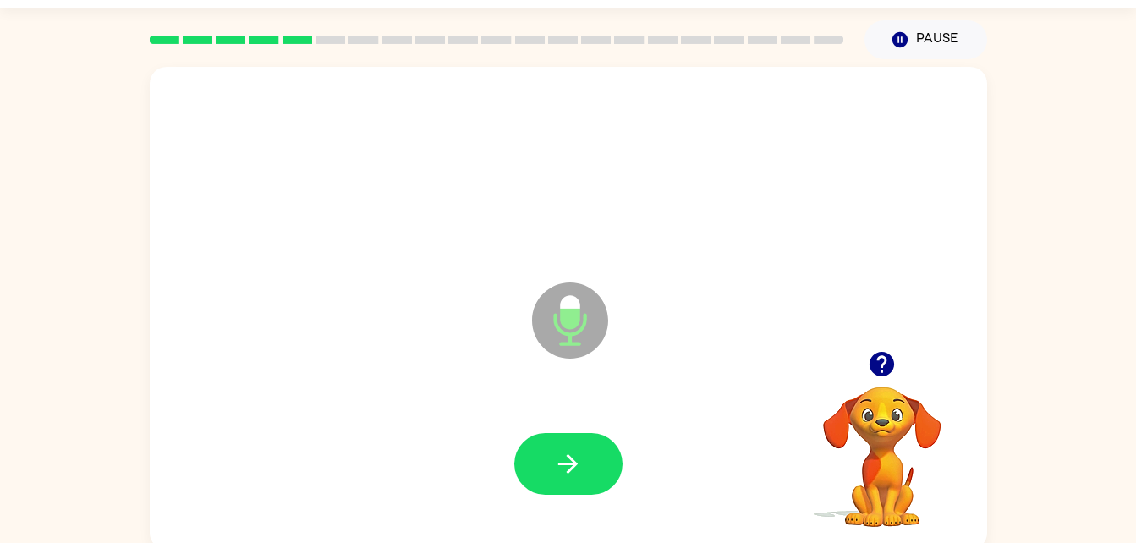
click at [875, 365] on icon "button" at bounding box center [881, 364] width 25 height 25
click at [601, 478] on button "button" at bounding box center [568, 464] width 108 height 62
click at [619, 468] on button "button" at bounding box center [568, 464] width 108 height 62
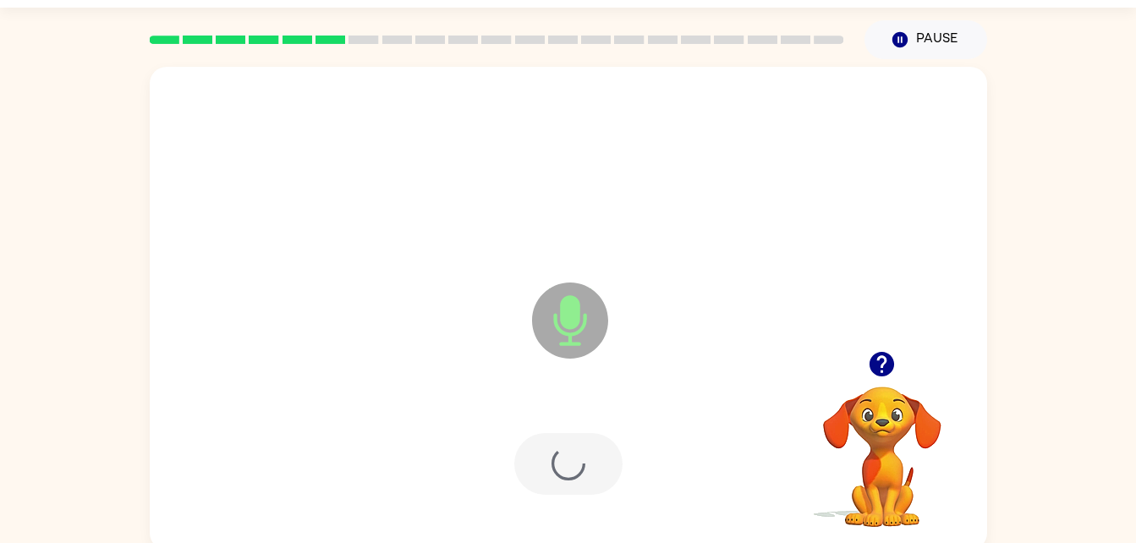
click at [626, 478] on div at bounding box center [568, 464] width 803 height 139
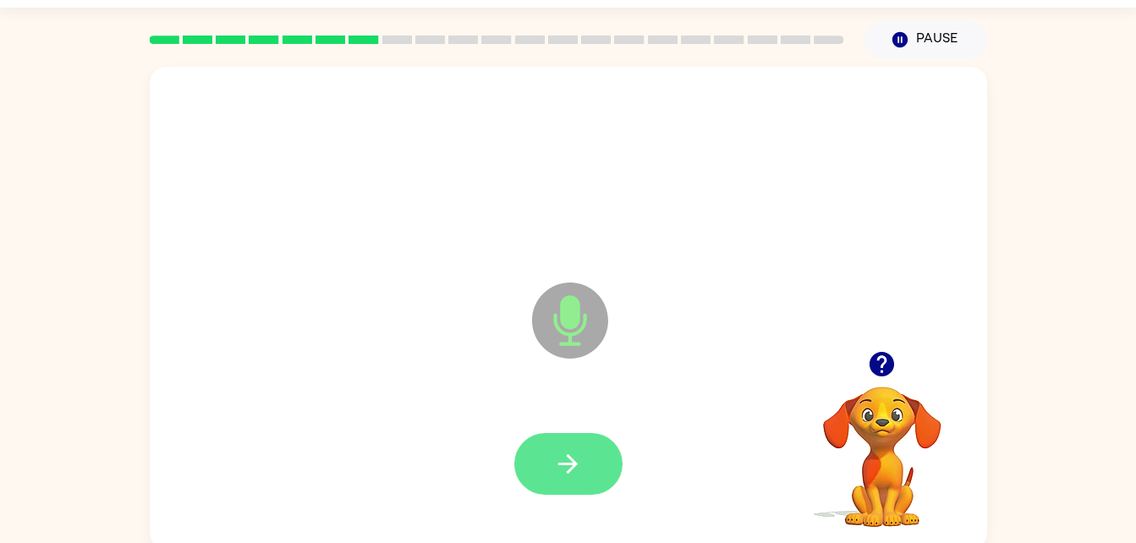
click at [558, 466] on icon "button" at bounding box center [568, 464] width 30 height 30
click at [886, 369] on icon "button" at bounding box center [881, 364] width 25 height 25
click at [575, 446] on button "button" at bounding box center [568, 464] width 108 height 62
click at [553, 464] on icon "button" at bounding box center [568, 464] width 30 height 30
click at [576, 460] on icon "button" at bounding box center [568, 464] width 30 height 30
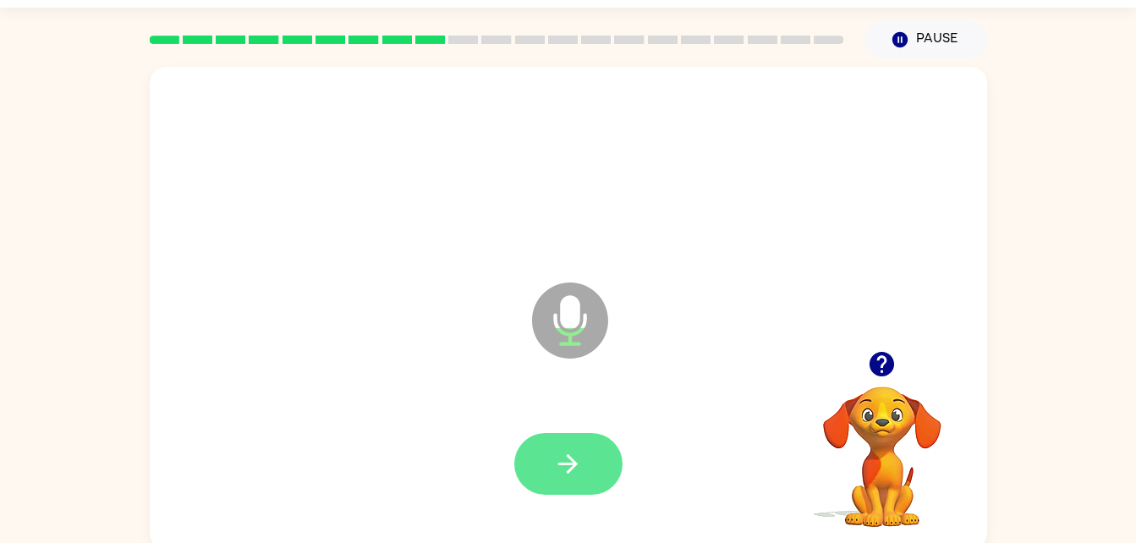
click at [581, 471] on icon "button" at bounding box center [568, 464] width 30 height 30
click at [583, 476] on button "button" at bounding box center [568, 464] width 108 height 62
click at [579, 439] on button "button" at bounding box center [568, 464] width 108 height 62
click at [601, 490] on button "button" at bounding box center [568, 464] width 108 height 62
click at [606, 456] on button "button" at bounding box center [568, 464] width 108 height 62
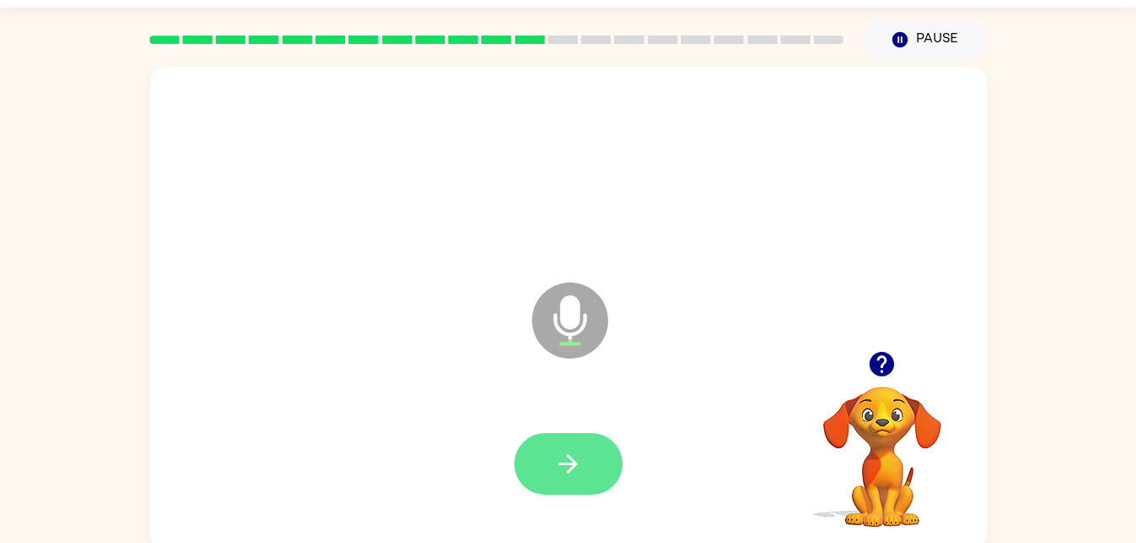
click at [576, 457] on icon "button" at bounding box center [568, 464] width 30 height 30
click at [572, 449] on icon "button" at bounding box center [568, 464] width 30 height 30
click at [602, 443] on button "button" at bounding box center [568, 464] width 108 height 62
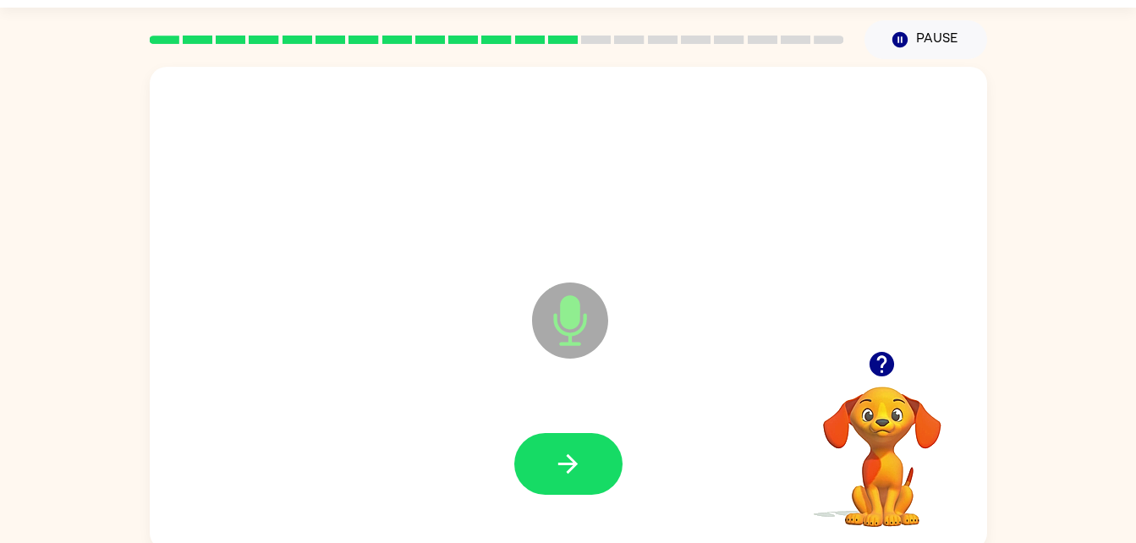
click at [584, 421] on div at bounding box center [568, 464] width 803 height 139
click at [566, 468] on icon "button" at bounding box center [568, 464] width 30 height 30
click at [875, 366] on icon "button" at bounding box center [881, 364] width 25 height 25
click at [603, 459] on button "button" at bounding box center [568, 464] width 108 height 62
click at [621, 456] on div at bounding box center [568, 464] width 108 height 62
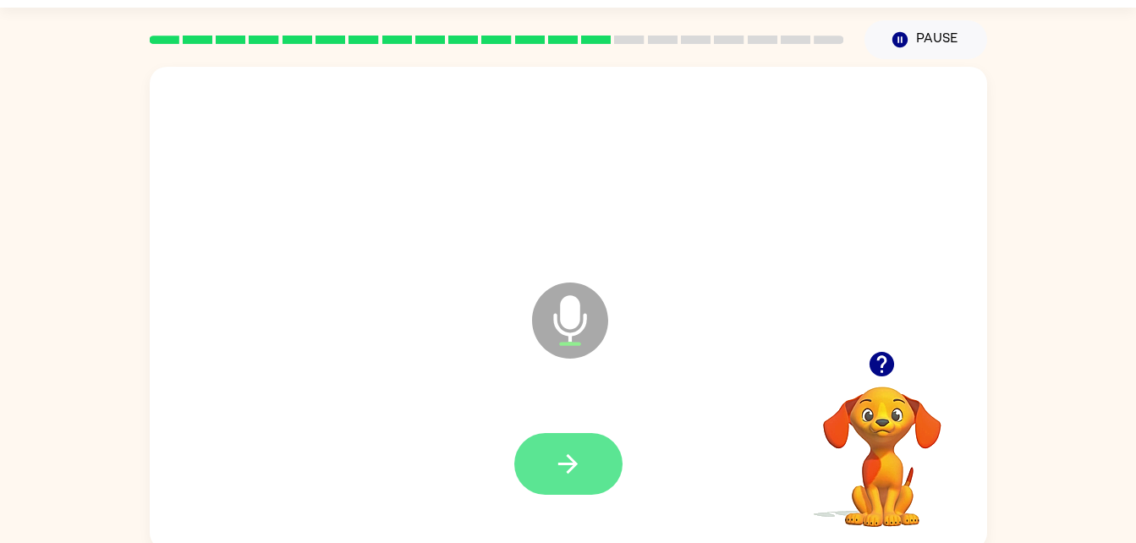
click at [615, 446] on button "button" at bounding box center [568, 464] width 108 height 62
click at [593, 448] on button "button" at bounding box center [568, 464] width 108 height 62
click at [600, 450] on button "button" at bounding box center [568, 464] width 108 height 62
click at [594, 457] on button "button" at bounding box center [568, 464] width 108 height 62
click at [562, 465] on icon "button" at bounding box center [568, 464] width 30 height 30
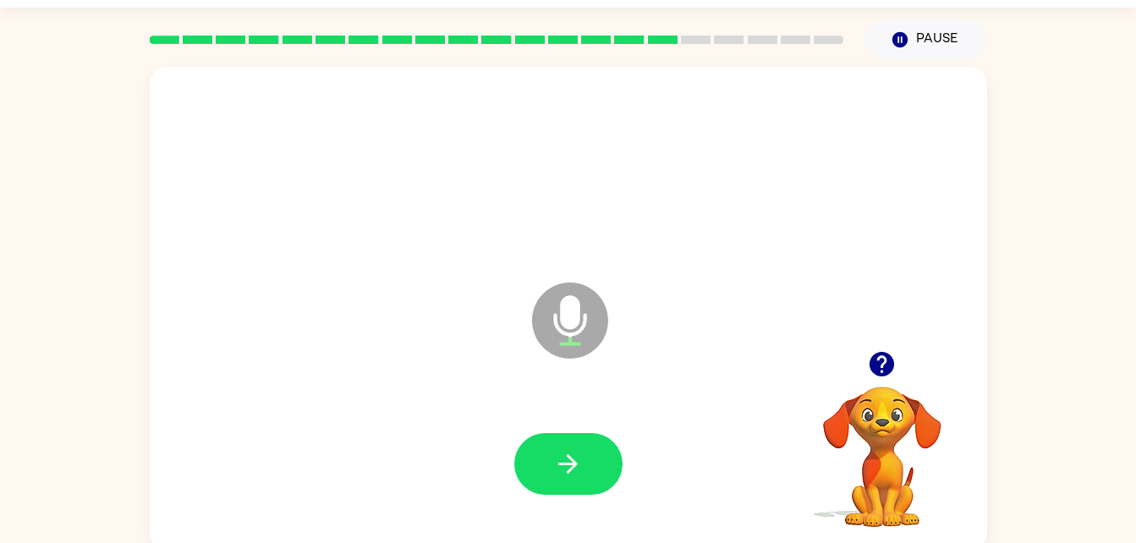
click at [879, 373] on icon "button" at bounding box center [881, 364] width 25 height 25
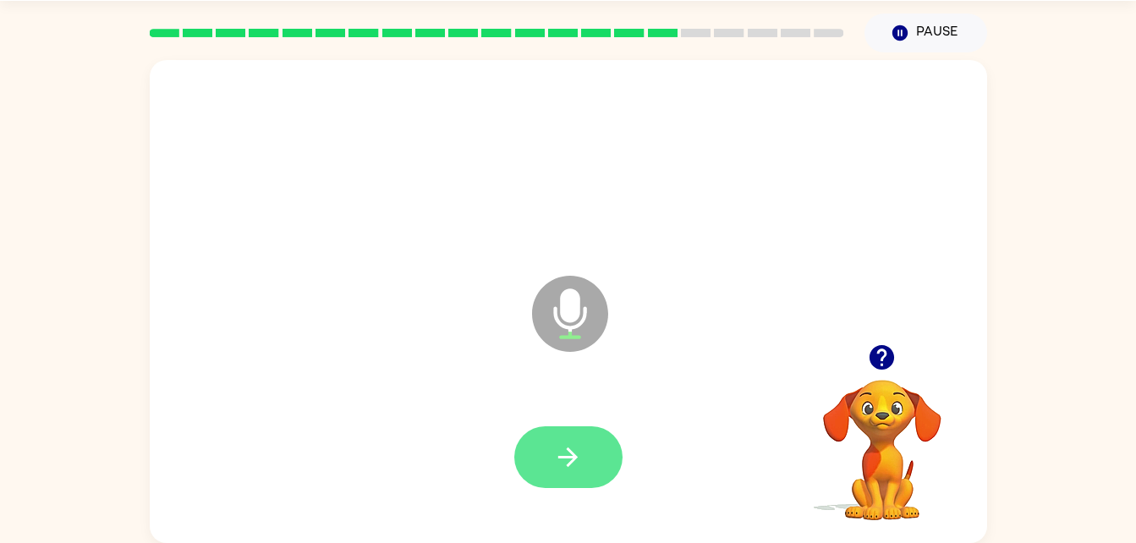
click at [589, 439] on button "button" at bounding box center [568, 457] width 108 height 62
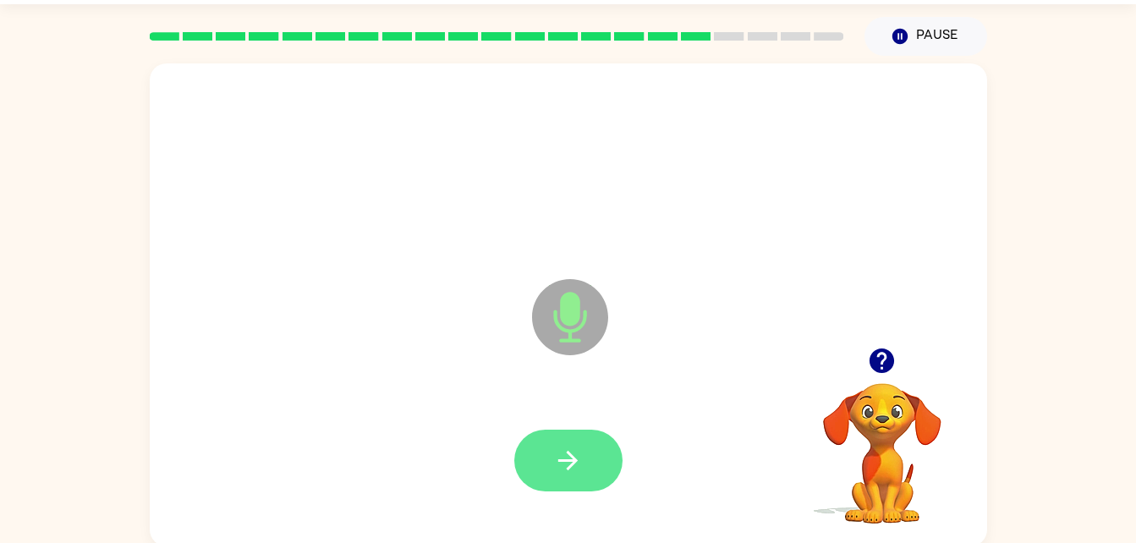
click at [589, 456] on button "button" at bounding box center [568, 461] width 108 height 62
click at [588, 464] on button "button" at bounding box center [568, 461] width 108 height 62
click at [556, 455] on icon "button" at bounding box center [568, 461] width 30 height 30
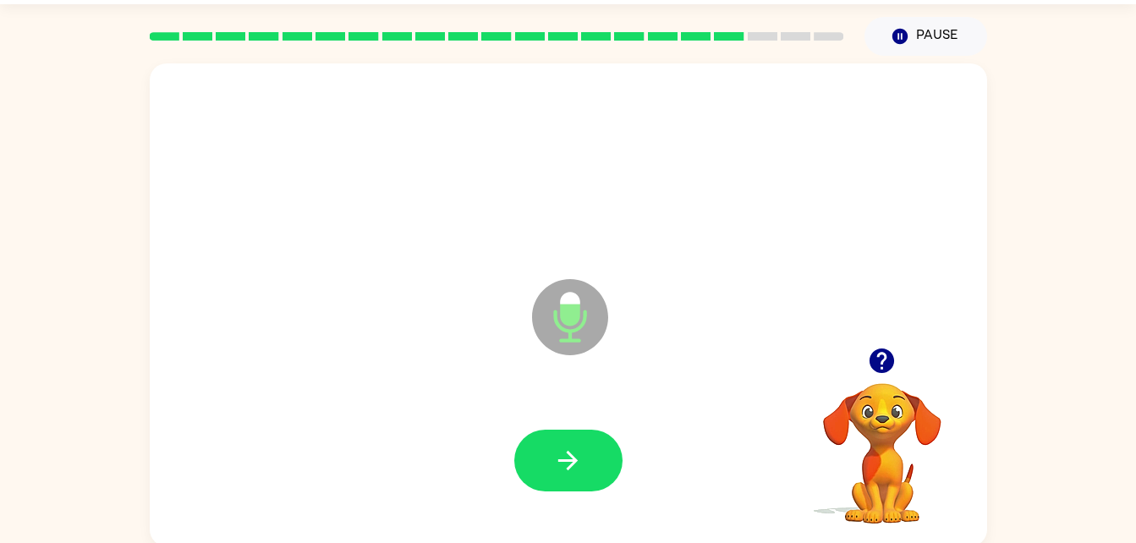
click at [600, 430] on div at bounding box center [568, 461] width 108 height 62
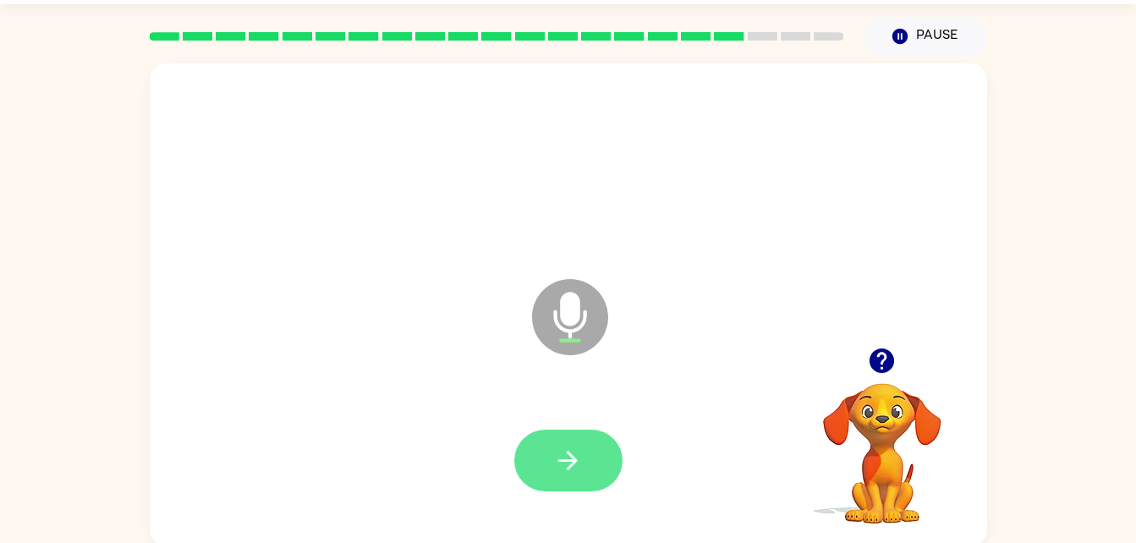
click at [597, 447] on button "button" at bounding box center [568, 461] width 108 height 62
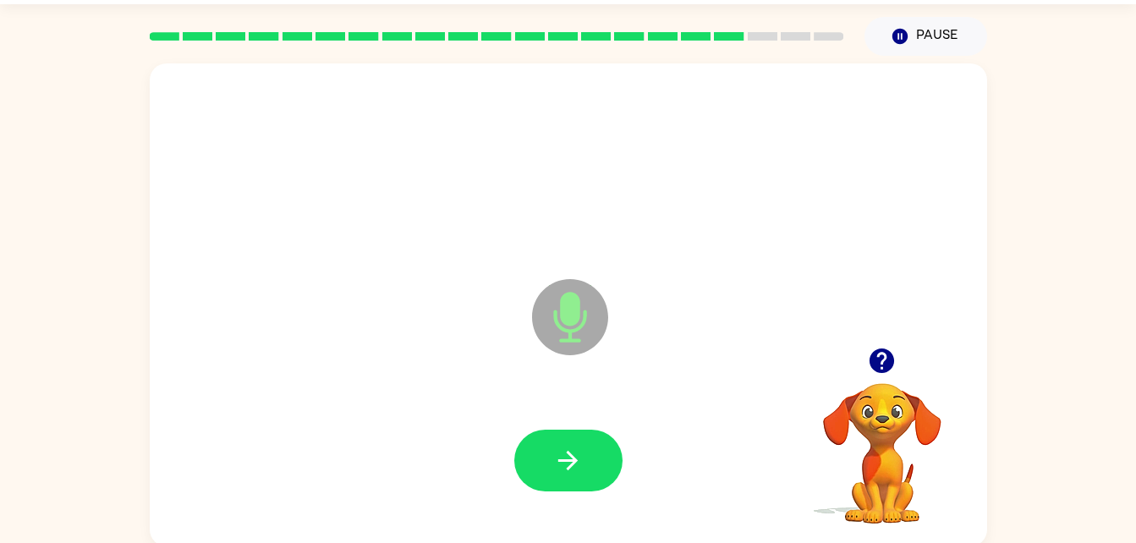
click at [889, 360] on icon "button" at bounding box center [881, 360] width 25 height 25
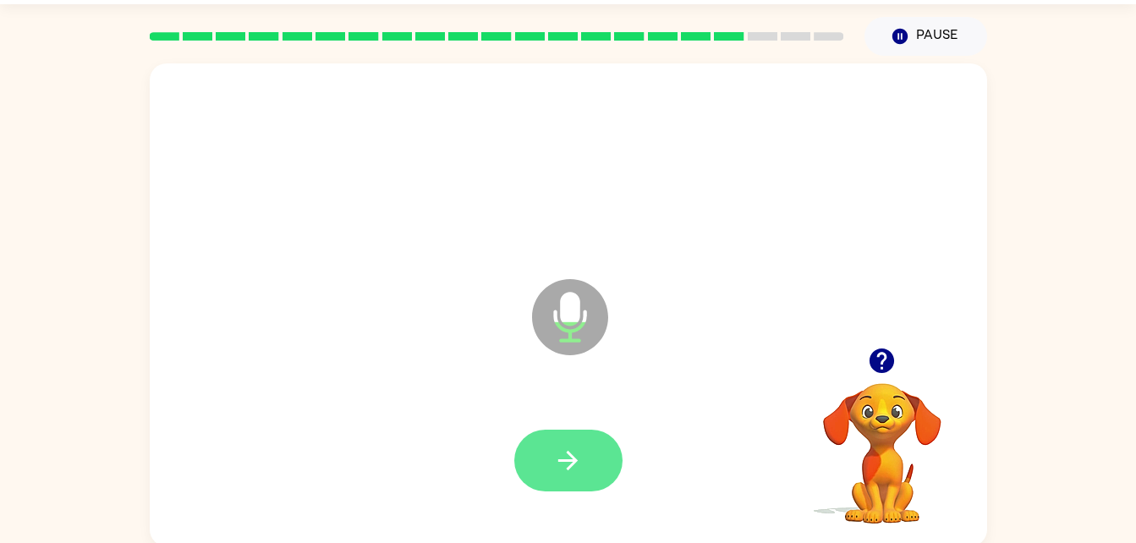
click at [593, 449] on button "button" at bounding box center [568, 461] width 108 height 62
click at [600, 462] on button "button" at bounding box center [568, 461] width 108 height 62
click at [589, 478] on button "button" at bounding box center [568, 461] width 108 height 62
click at [572, 461] on icon "button" at bounding box center [567, 460] width 19 height 19
click at [584, 449] on button "button" at bounding box center [568, 461] width 108 height 62
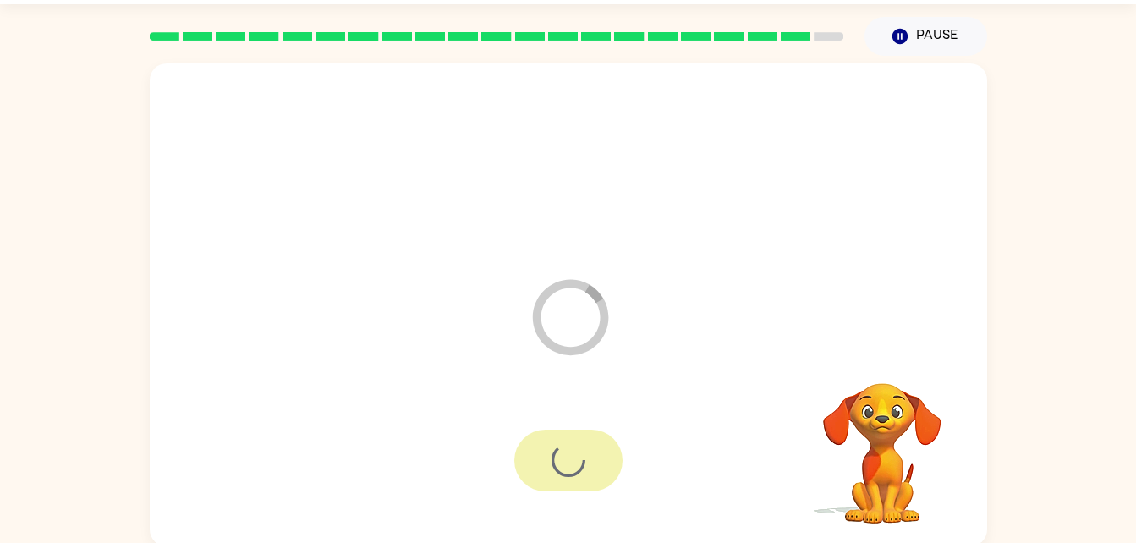
scroll to position [21, 0]
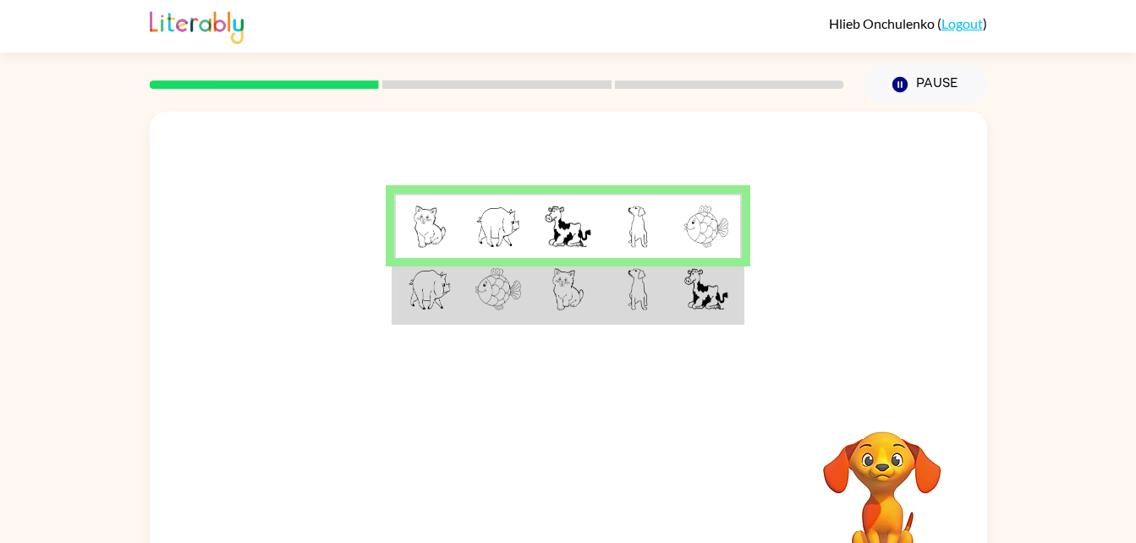
click at [922, 478] on video "Your browser must support playing .mp4 files to use Literably. Please try using…" at bounding box center [881, 489] width 169 height 169
click at [919, 490] on video "Your browser must support playing .mp4 files to use Literably. Please try using…" at bounding box center [881, 489] width 169 height 169
click at [927, 485] on video "Your browser must support playing .mp4 files to use Literably. Please try using…" at bounding box center [881, 489] width 169 height 169
click at [931, 483] on video "Your browser must support playing .mp4 files to use Literably. Please try using…" at bounding box center [881, 489] width 169 height 169
click at [908, 463] on video "Your browser must support playing .mp4 files to use Literably. Please try using…" at bounding box center [881, 489] width 169 height 169
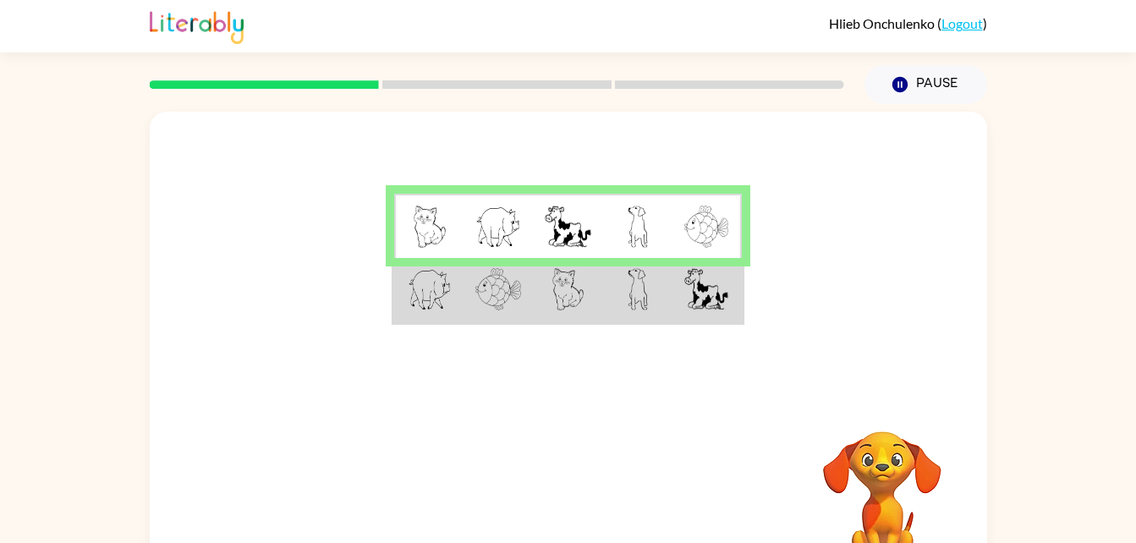
click at [704, 287] on img at bounding box center [706, 289] width 44 height 42
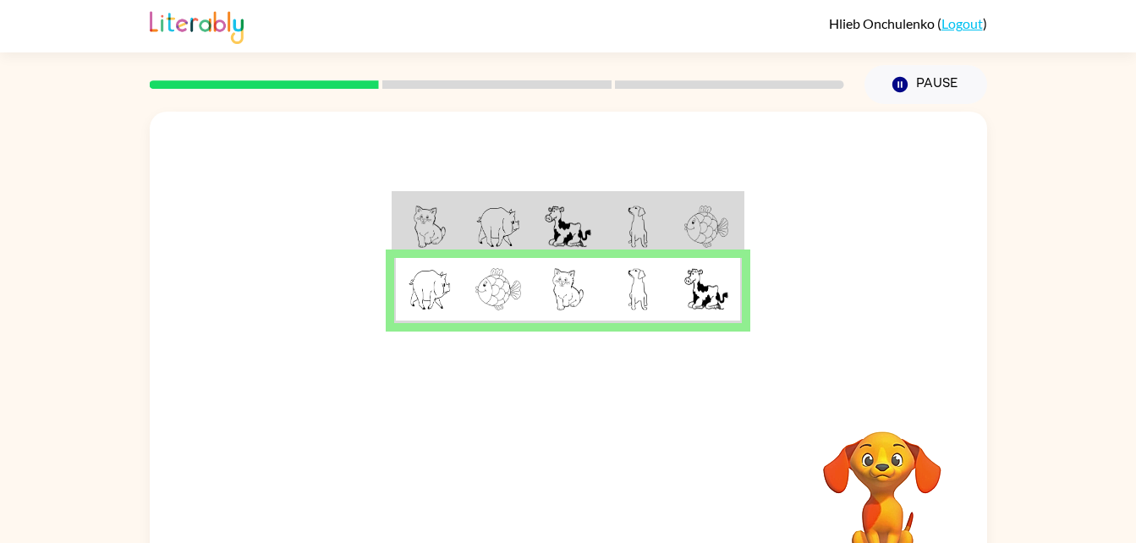
click at [943, 474] on video "Your browser must support playing .mp4 files to use Literably. Please try using…" at bounding box center [881, 489] width 169 height 169
click at [921, 427] on video "Your browser must support playing .mp4 files to use Literably. Please try using…" at bounding box center [881, 489] width 169 height 169
click at [917, 418] on video "Your browser must support playing .mp4 files to use Literably. Please try using…" at bounding box center [881, 489] width 169 height 169
click at [898, 453] on video "Your browser must support playing .mp4 files to use Literably. Please try using…" at bounding box center [881, 489] width 169 height 169
click at [897, 452] on video "Your browser must support playing .mp4 files to use Literably. Please try using…" at bounding box center [881, 489] width 169 height 169
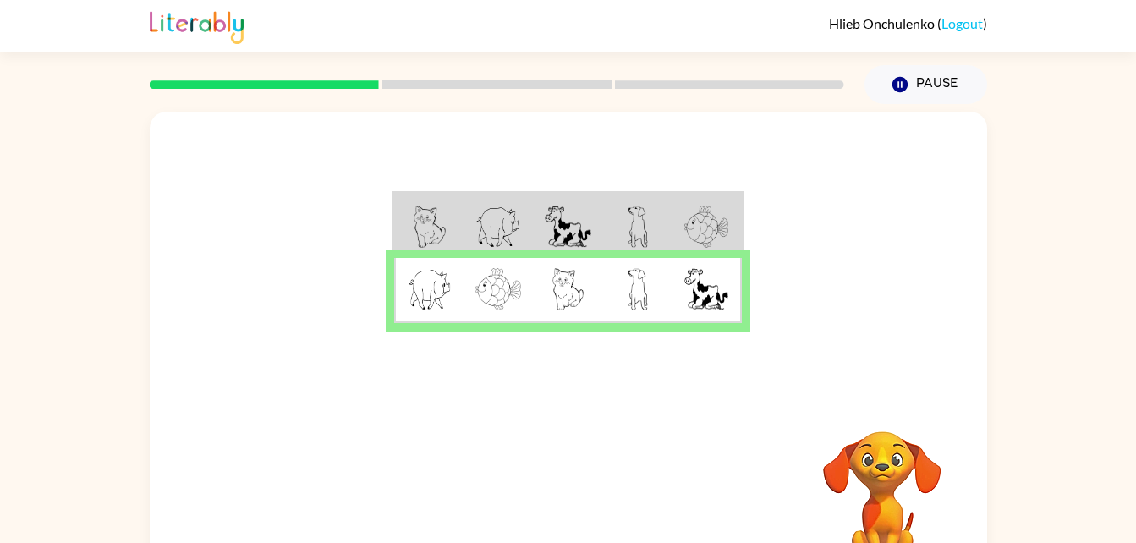
click at [885, 451] on video "Your browser must support playing .mp4 files to use Literably. Please try using…" at bounding box center [881, 489] width 169 height 169
click at [893, 435] on video "Your browser must support playing .mp4 files to use Literably. Please try using…" at bounding box center [881, 489] width 169 height 169
click at [900, 437] on video "Your browser must support playing .mp4 files to use Literably. Please try using…" at bounding box center [881, 489] width 169 height 169
click at [909, 461] on video "Your browser must support playing .mp4 files to use Literably. Please try using…" at bounding box center [881, 489] width 169 height 169
click at [891, 474] on video "Your browser must support playing .mp4 files to use Literably. Please try using…" at bounding box center [881, 489] width 169 height 169
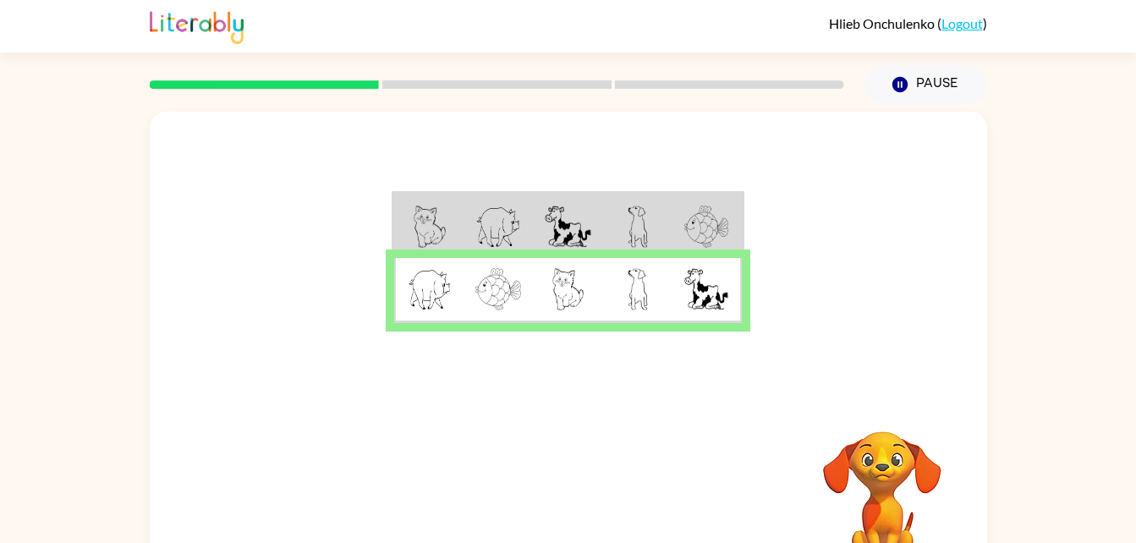
click at [884, 461] on video "Your browser must support playing .mp4 files to use Literably. Please try using…" at bounding box center [881, 489] width 169 height 169
click at [889, 445] on video "Your browser must support playing .mp4 files to use Literably. Please try using…" at bounding box center [881, 489] width 169 height 169
click at [594, 495] on button "button" at bounding box center [568, 499] width 108 height 62
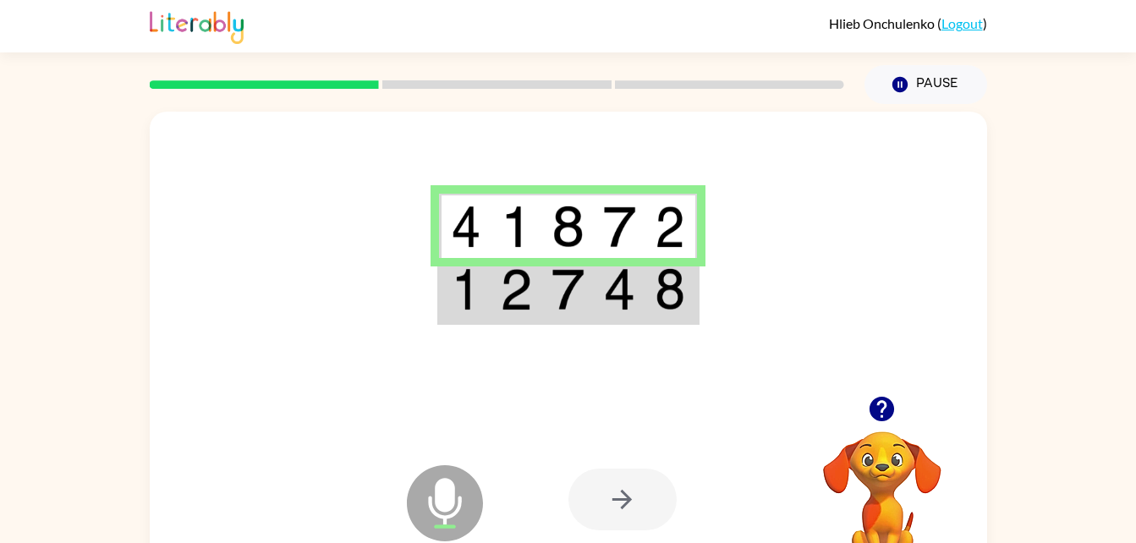
click at [653, 322] on td at bounding box center [671, 290] width 52 height 65
click at [667, 309] on img at bounding box center [669, 289] width 30 height 42
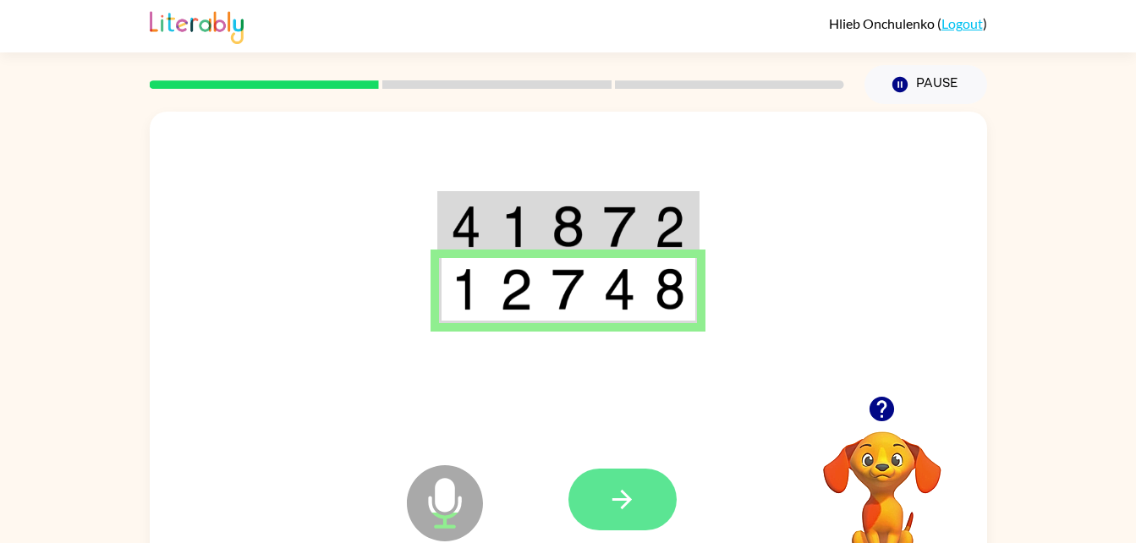
click at [621, 500] on icon "button" at bounding box center [621, 499] width 19 height 19
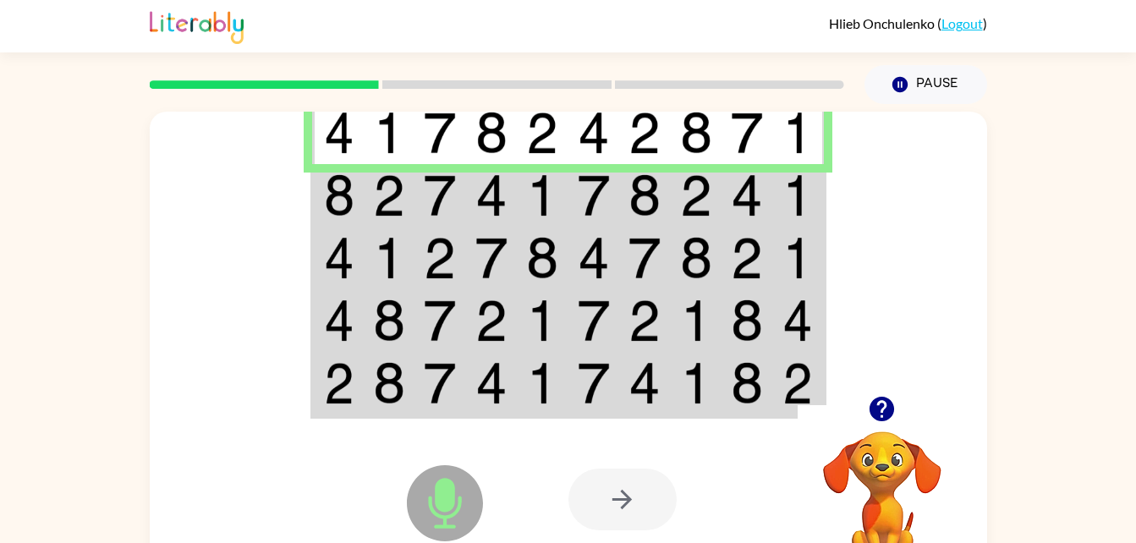
click at [331, 191] on img at bounding box center [339, 195] width 30 height 42
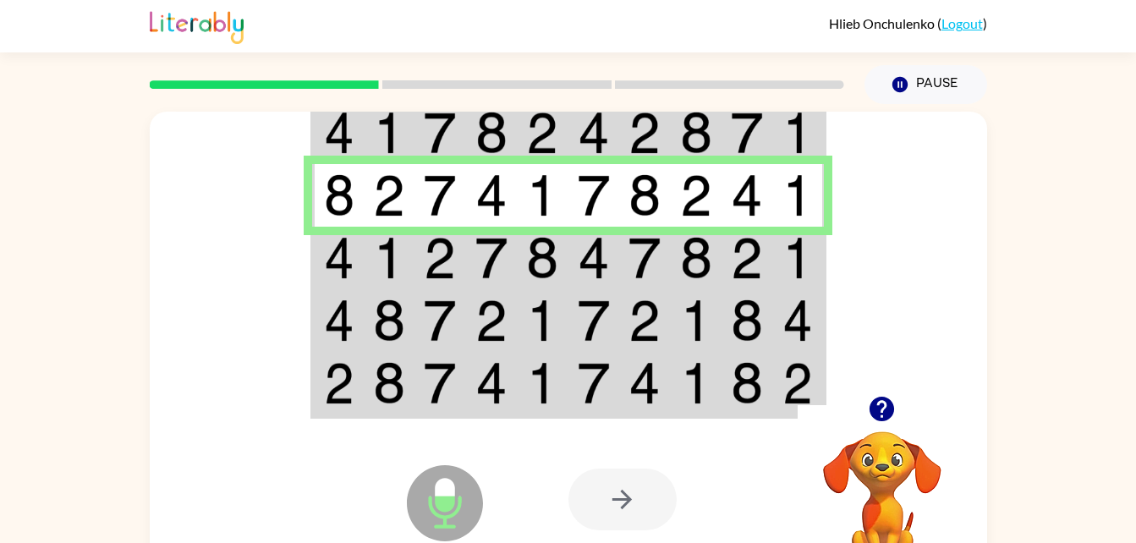
click at [335, 143] on img at bounding box center [339, 133] width 30 height 42
click at [329, 143] on img at bounding box center [339, 133] width 30 height 42
click at [340, 141] on img at bounding box center [339, 133] width 30 height 42
click at [747, 259] on img at bounding box center [747, 258] width 32 height 42
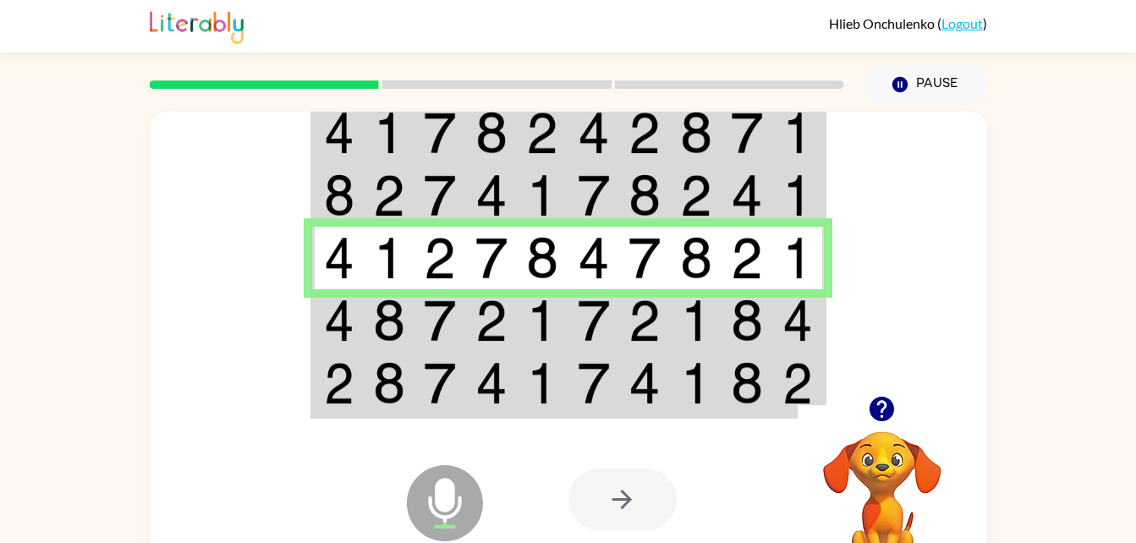
click at [605, 341] on img at bounding box center [594, 320] width 32 height 42
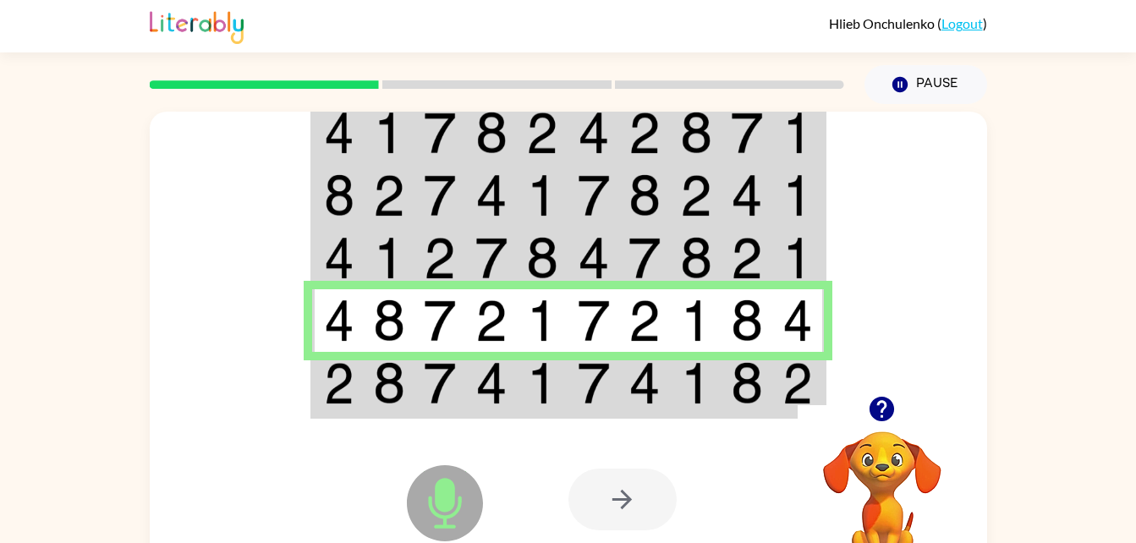
click at [682, 413] on div at bounding box center [692, 499] width 249 height 190
click at [681, 398] on img at bounding box center [696, 383] width 32 height 42
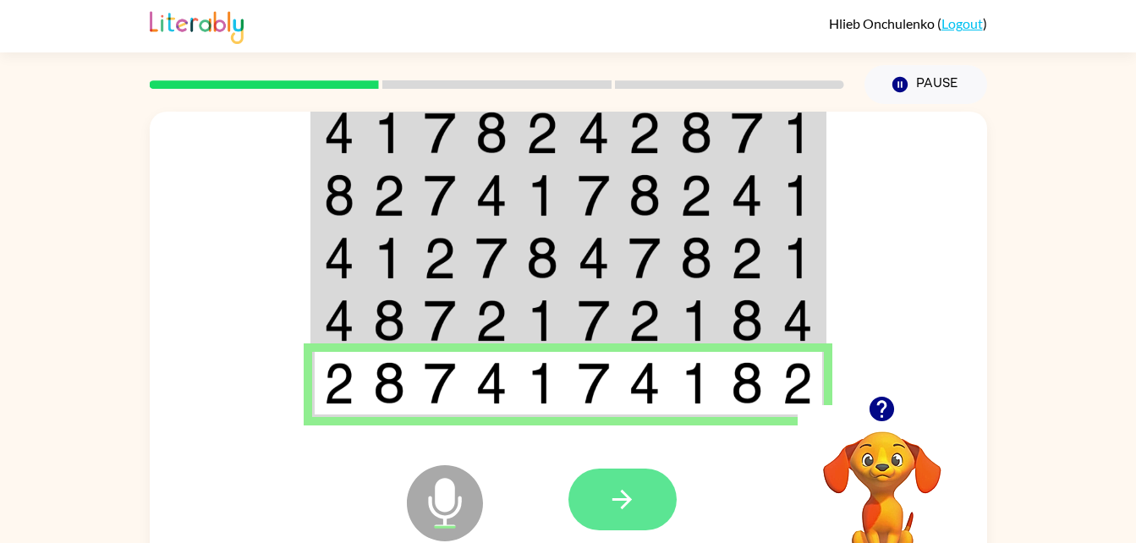
click at [618, 506] on icon "button" at bounding box center [622, 500] width 30 height 30
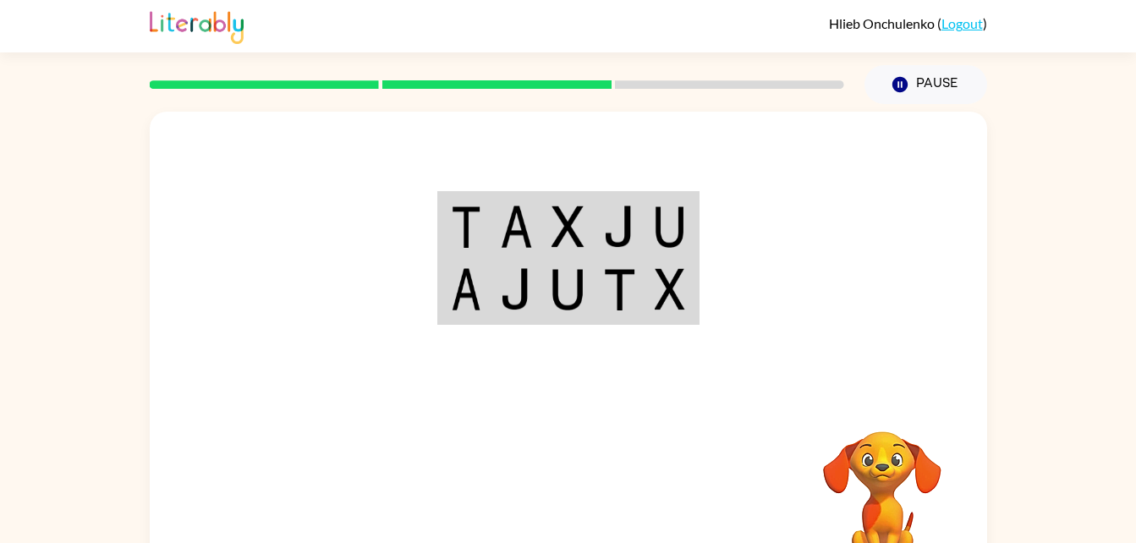
click at [530, 216] on img at bounding box center [516, 226] width 32 height 42
click at [461, 238] on img at bounding box center [466, 226] width 30 height 42
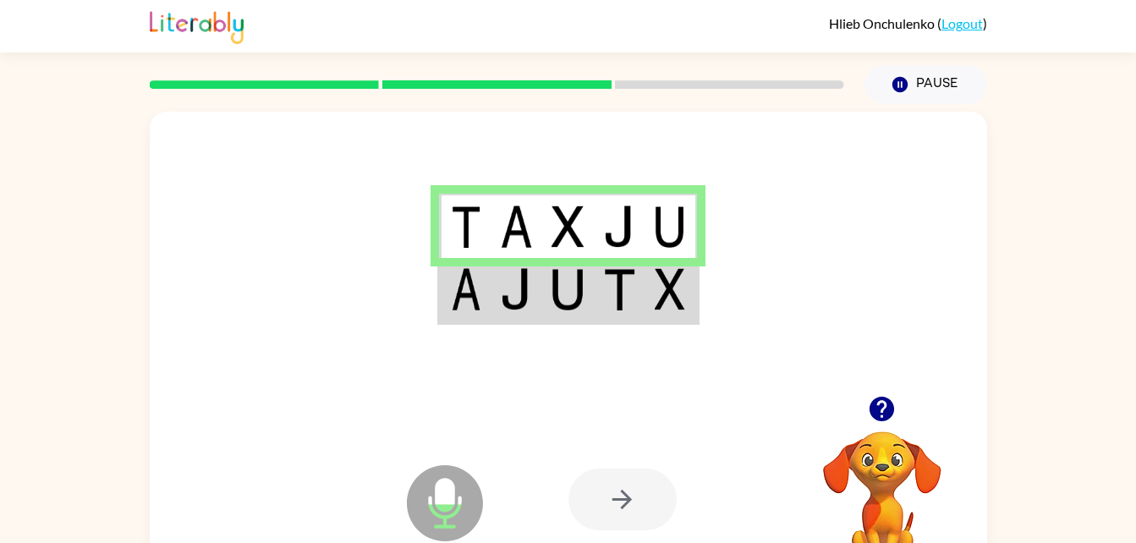
click at [583, 293] on img at bounding box center [567, 289] width 32 height 42
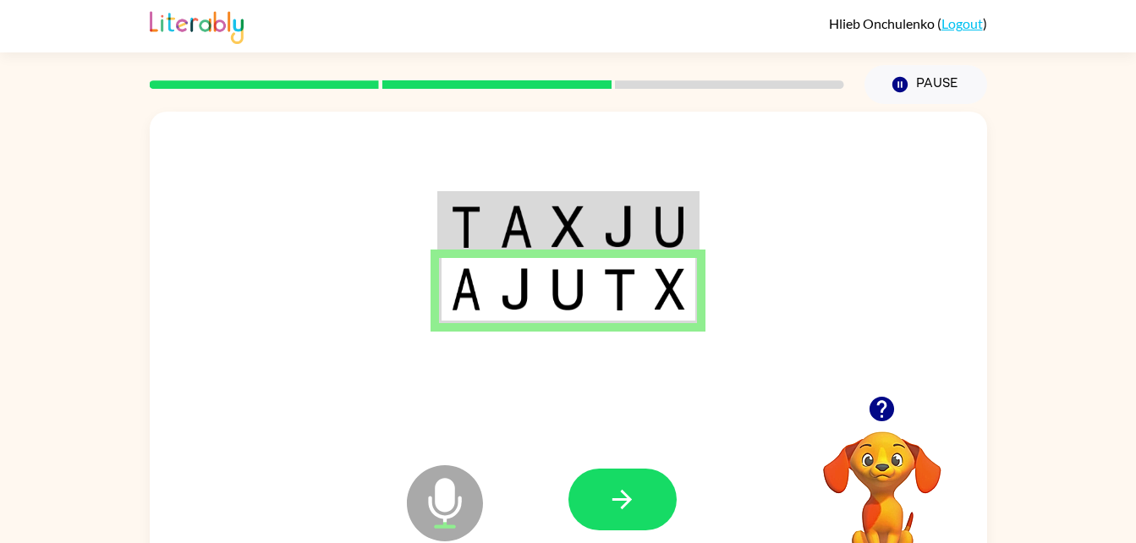
click at [530, 270] on img at bounding box center [516, 289] width 32 height 42
click at [493, 216] on td at bounding box center [516, 226] width 52 height 65
click at [493, 244] on td at bounding box center [516, 226] width 52 height 65
click at [473, 202] on td at bounding box center [465, 226] width 52 height 65
click at [490, 211] on td at bounding box center [465, 226] width 52 height 65
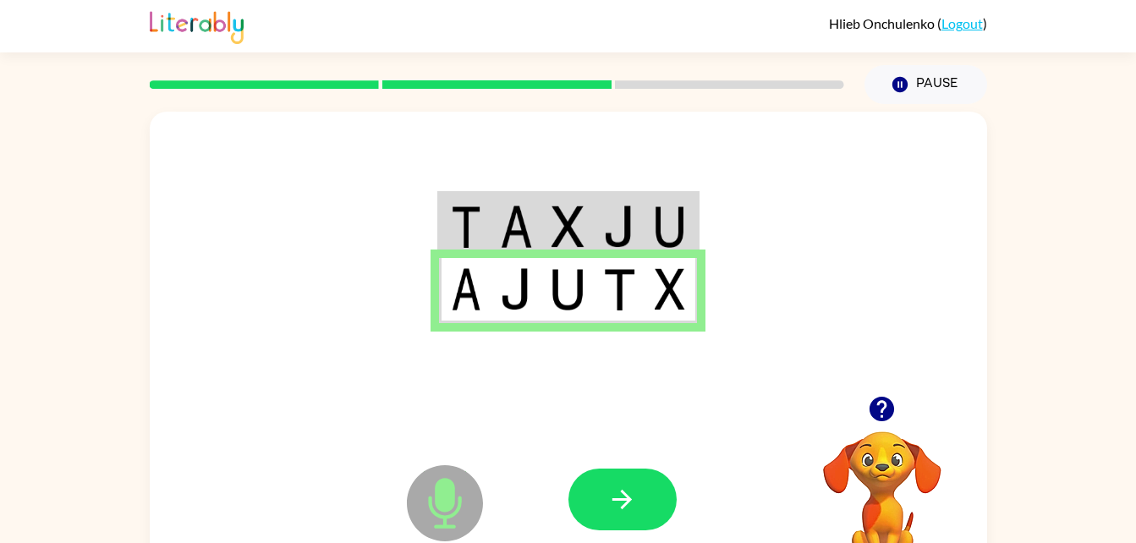
click at [515, 218] on img at bounding box center [516, 226] width 32 height 42
click at [508, 224] on img at bounding box center [516, 226] width 32 height 42
click at [517, 234] on img at bounding box center [516, 226] width 32 height 42
click at [510, 250] on td at bounding box center [516, 226] width 52 height 65
click at [511, 251] on td at bounding box center [516, 226] width 52 height 65
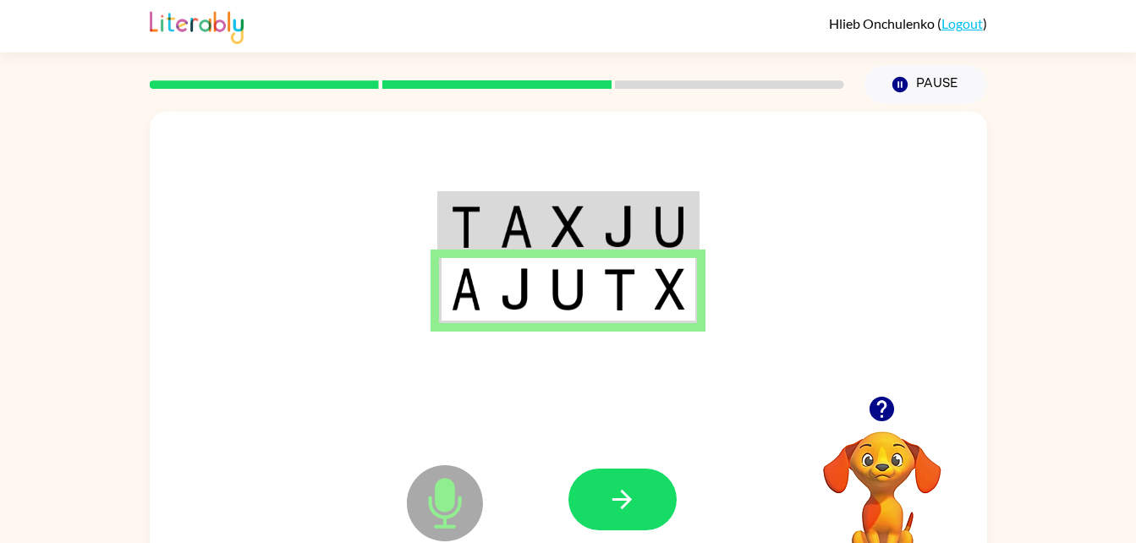
click at [495, 230] on td at bounding box center [516, 226] width 52 height 65
click at [487, 237] on td at bounding box center [465, 226] width 52 height 65
click at [495, 262] on td at bounding box center [516, 290] width 52 height 65
click at [878, 408] on icon "button" at bounding box center [881, 409] width 25 height 25
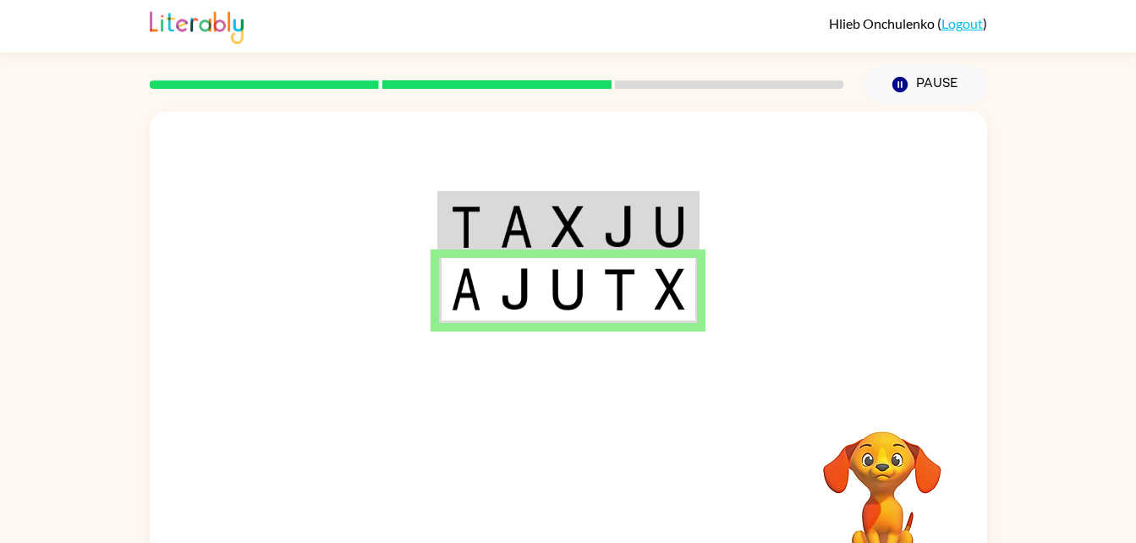
click at [594, 173] on div at bounding box center [568, 254] width 837 height 284
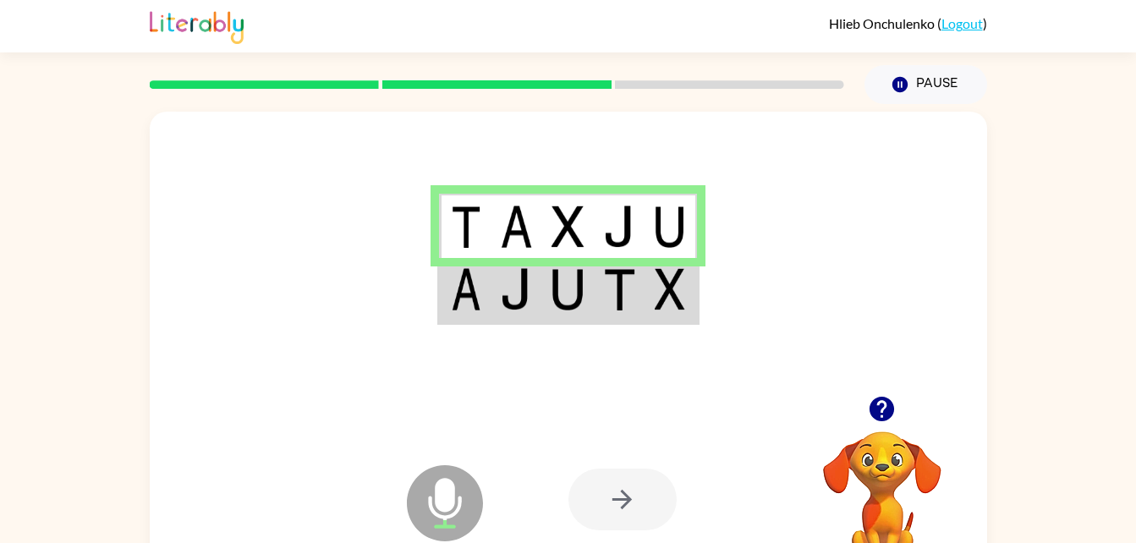
click at [498, 287] on td at bounding box center [516, 290] width 52 height 65
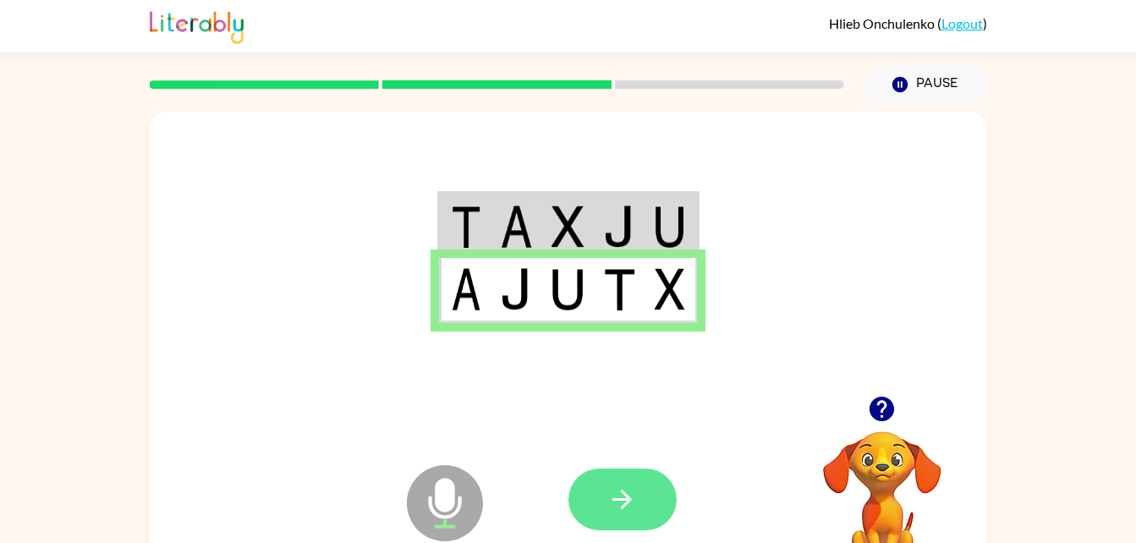
click at [618, 498] on icon "button" at bounding box center [622, 500] width 30 height 30
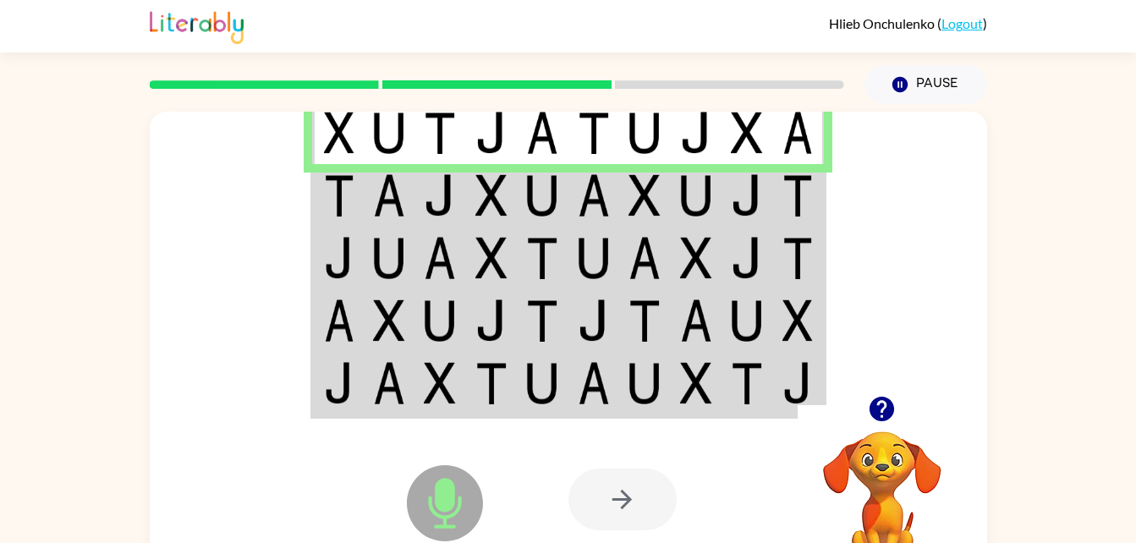
click at [343, 194] on img at bounding box center [339, 195] width 30 height 42
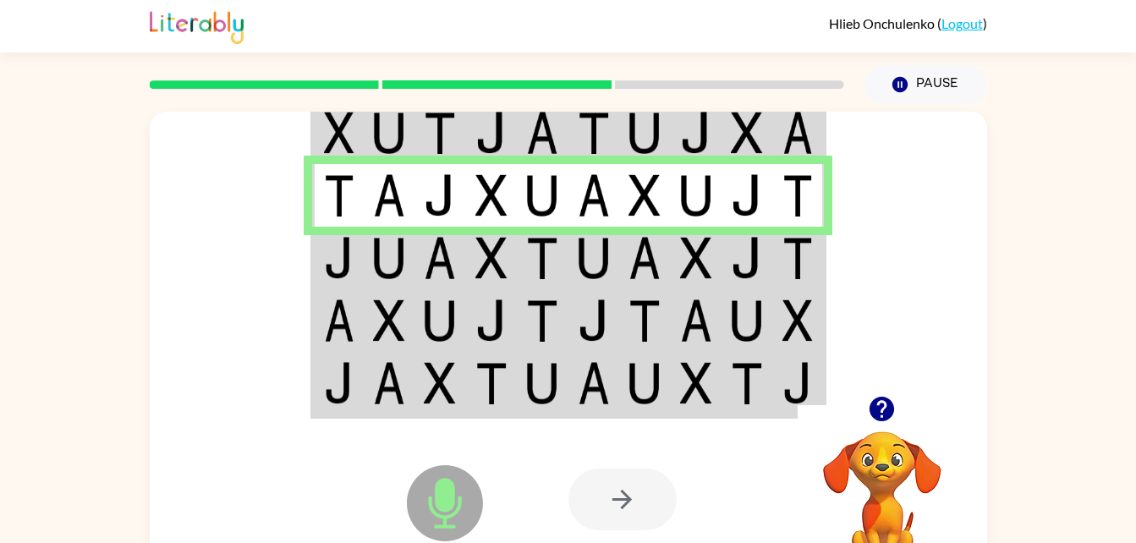
click at [671, 265] on td at bounding box center [697, 258] width 52 height 63
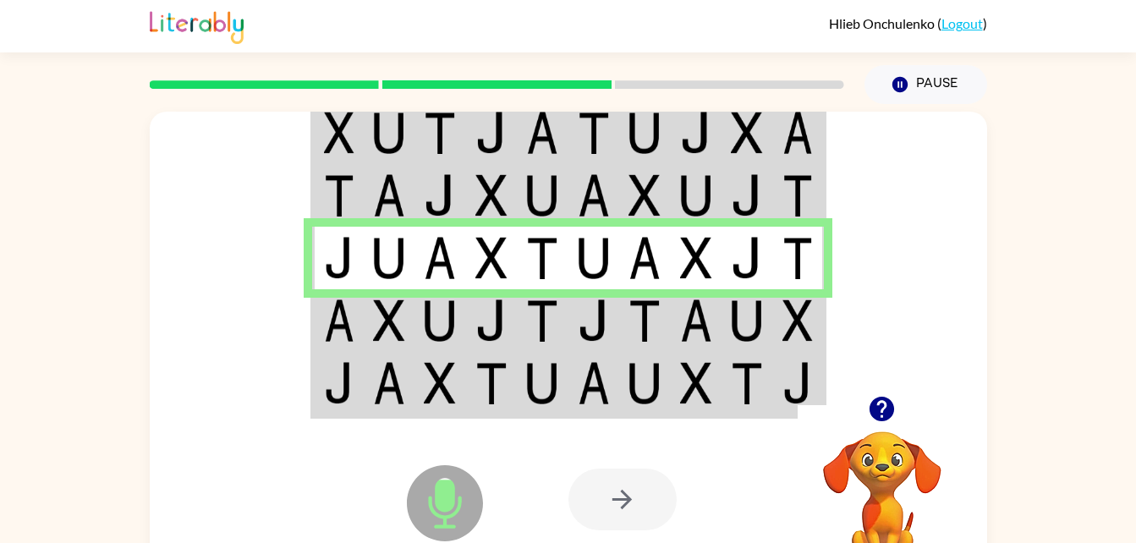
click at [773, 305] on td at bounding box center [799, 320] width 52 height 63
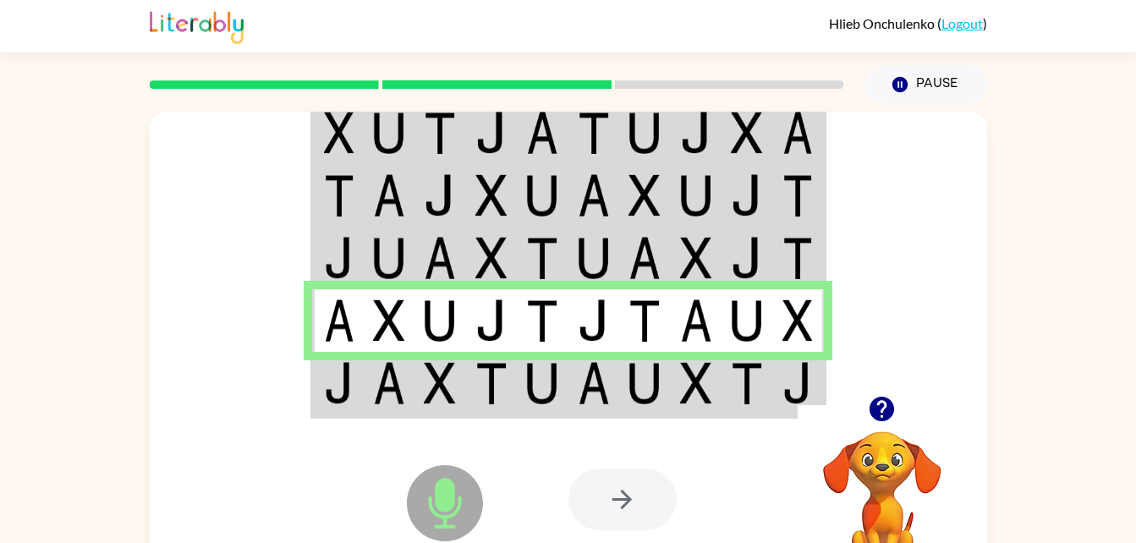
click at [348, 377] on img at bounding box center [339, 383] width 30 height 42
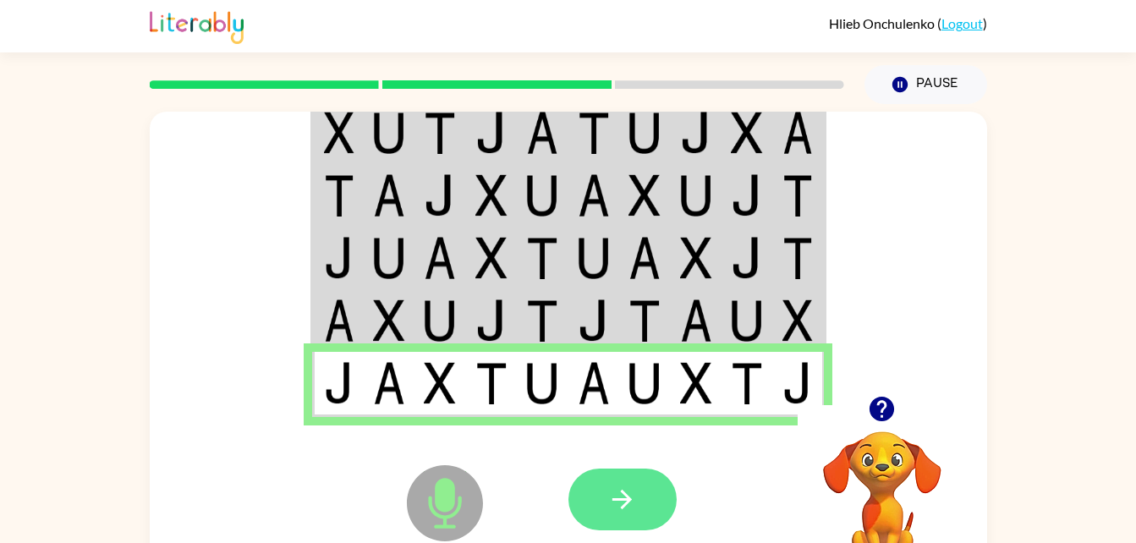
click at [630, 502] on icon "button" at bounding box center [622, 500] width 30 height 30
